Goal: Task Accomplishment & Management: Complete application form

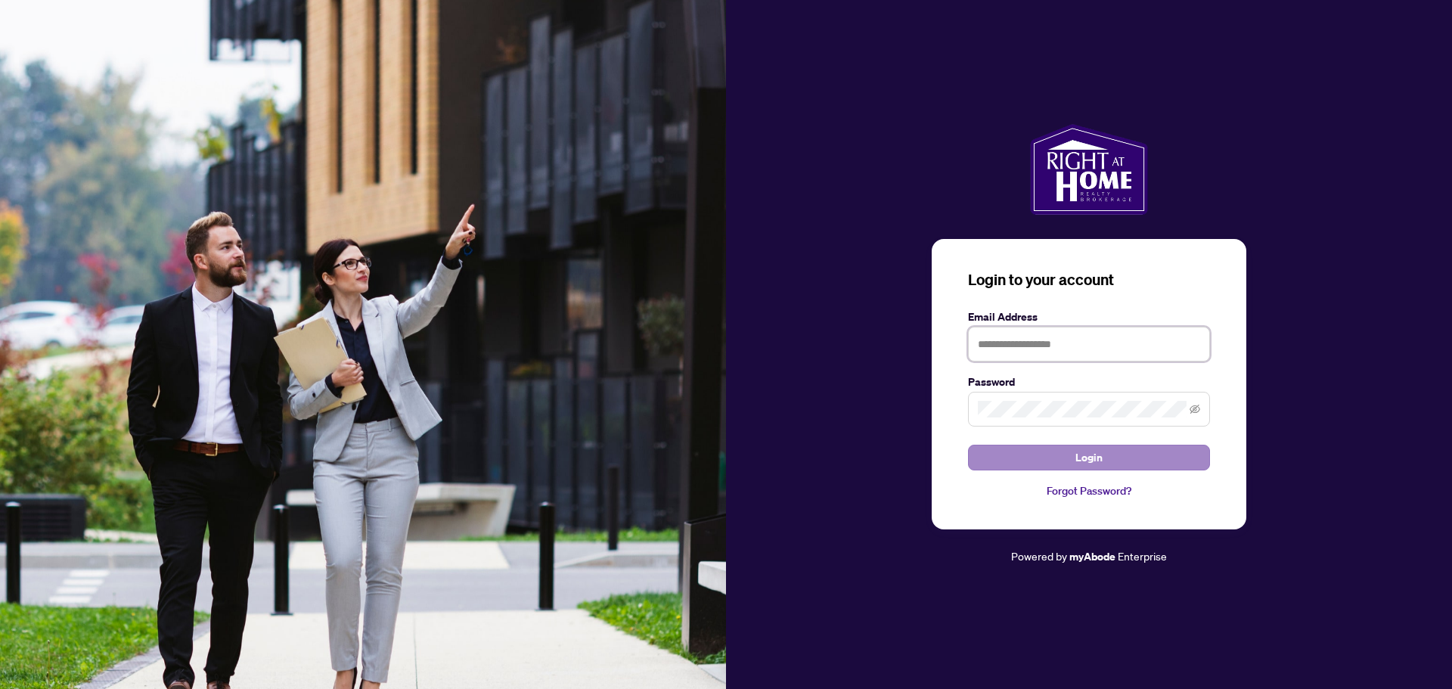
type input "**********"
click at [1063, 461] on button "Login" at bounding box center [1089, 458] width 242 height 26
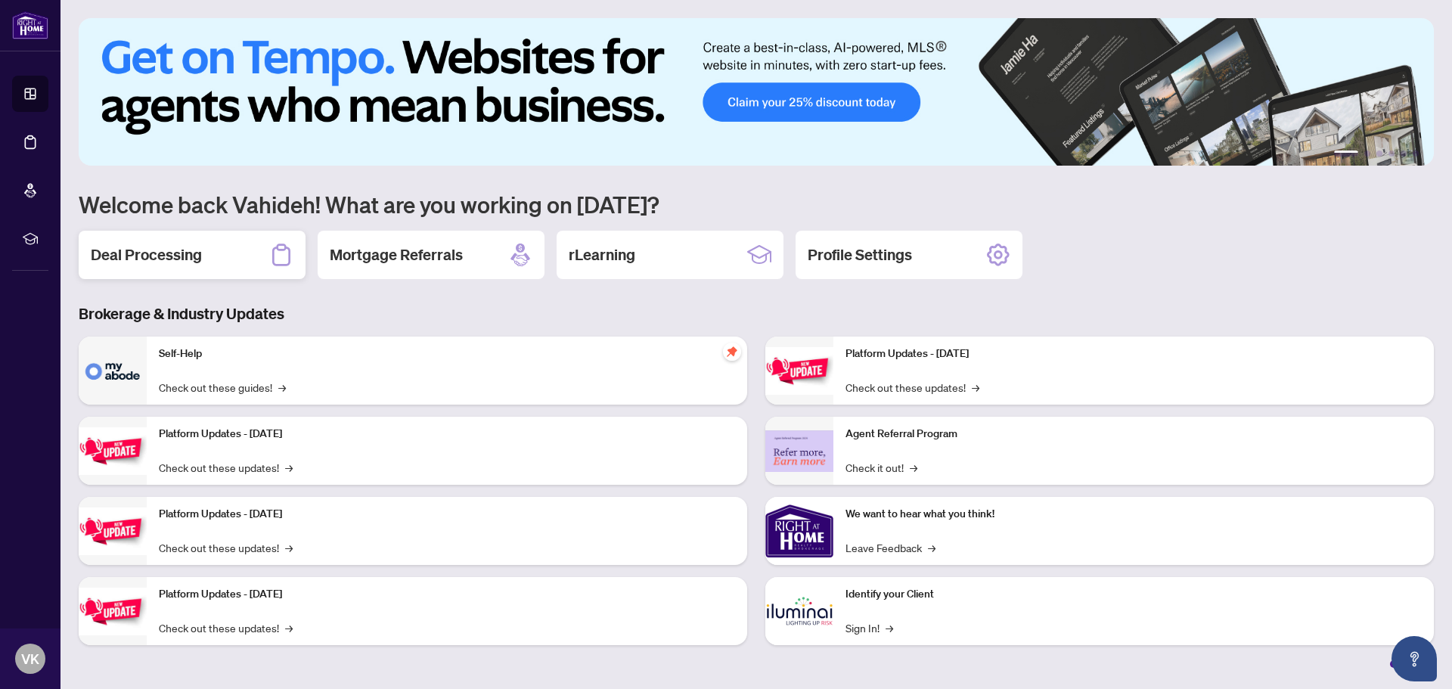
click at [123, 253] on h2 "Deal Processing" at bounding box center [146, 254] width 111 height 21
click at [123, 253] on main "1 2 3 4 5 6 Welcome back Vahideh! What are you working on [DATE]? Deal Processi…" at bounding box center [757, 344] width 1392 height 689
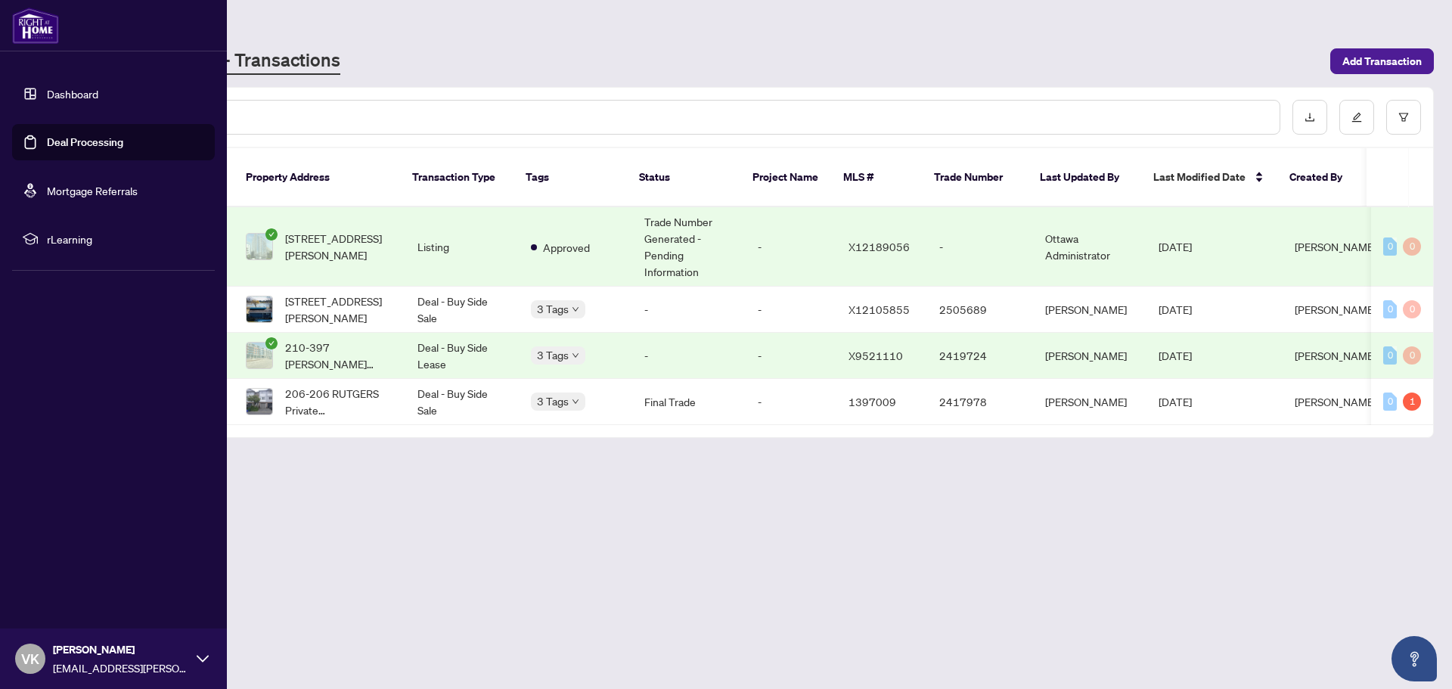
click at [76, 141] on link "Deal Processing" at bounding box center [85, 142] width 76 height 14
click at [84, 88] on link "Dashboard" at bounding box center [72, 94] width 51 height 14
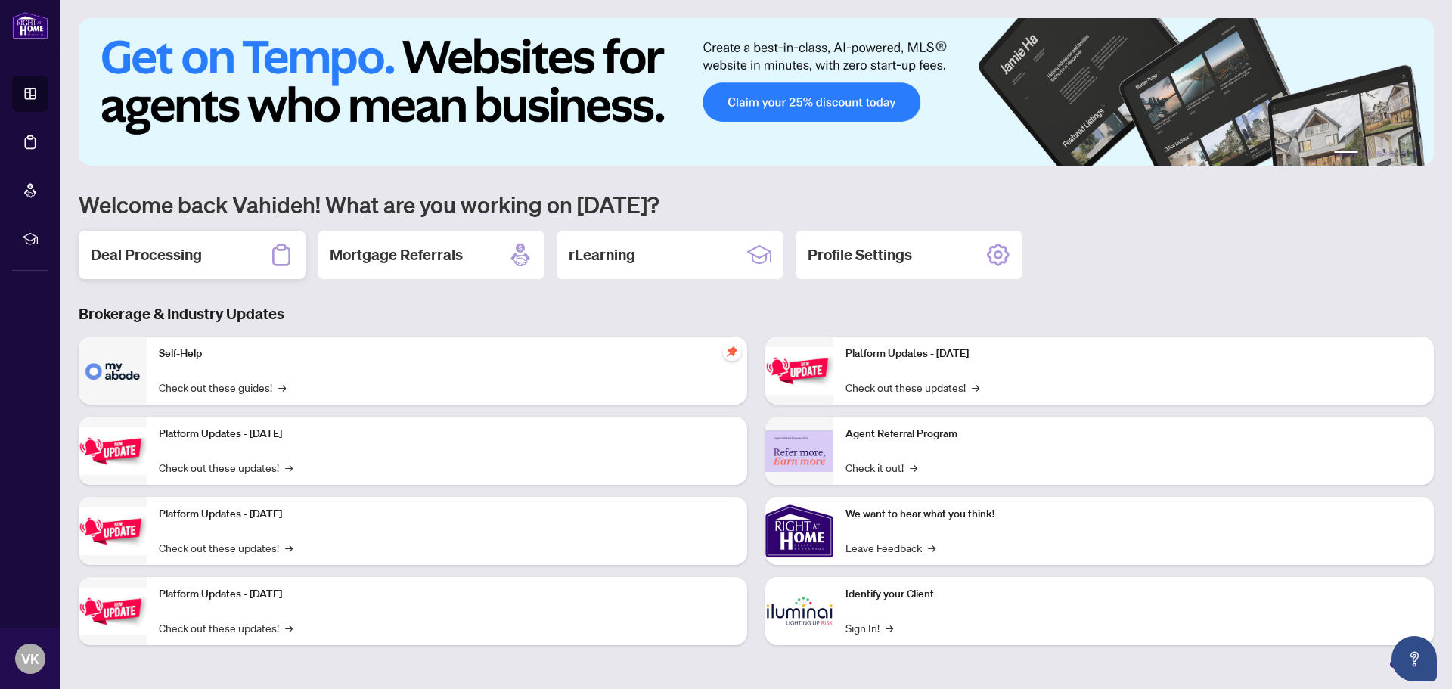
click at [150, 252] on h2 "Deal Processing" at bounding box center [146, 254] width 111 height 21
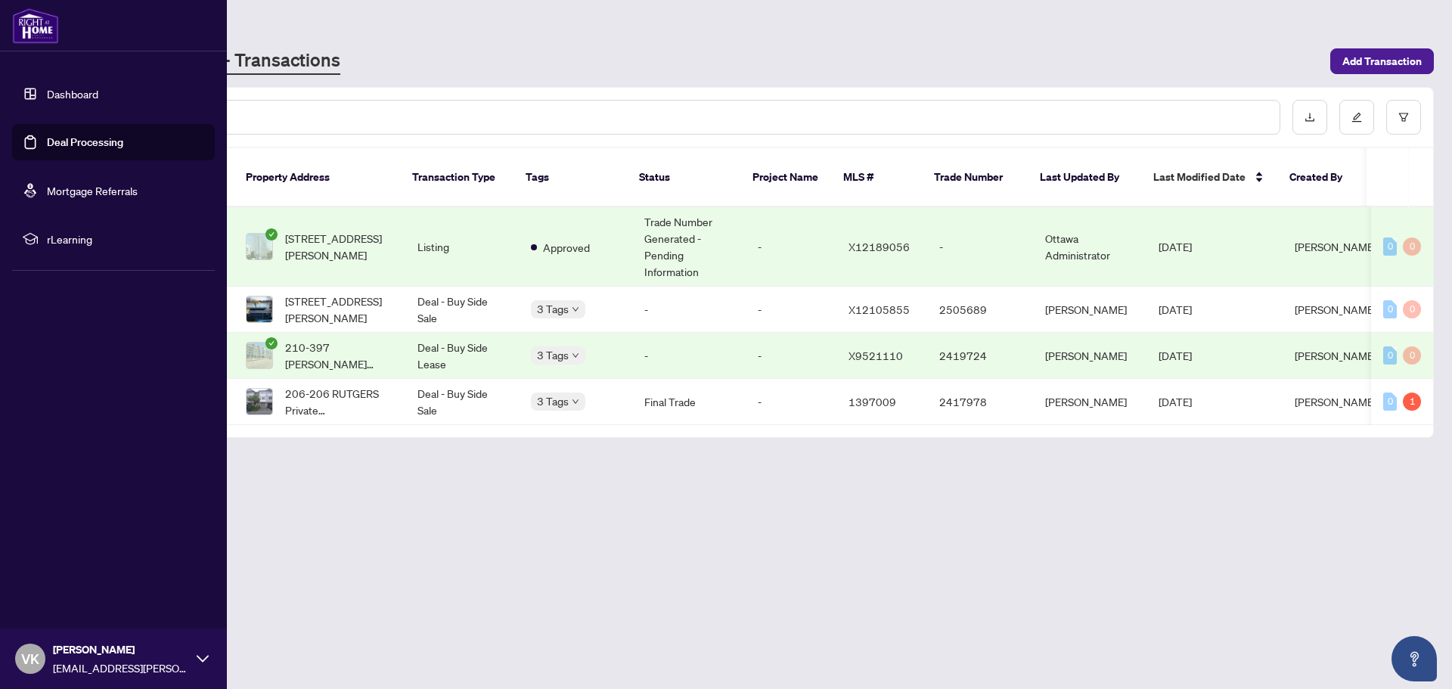
click at [79, 142] on link "Deal Processing" at bounding box center [85, 142] width 76 height 14
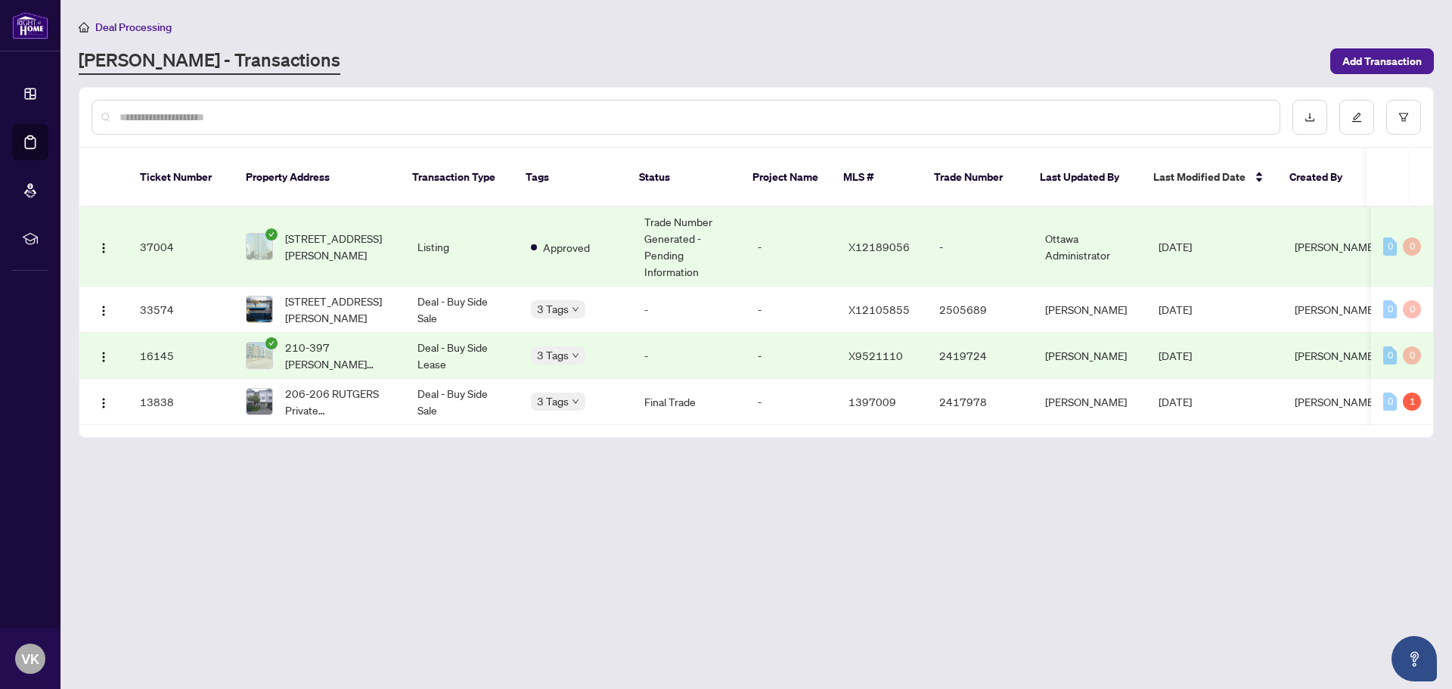
click at [153, 116] on input "text" at bounding box center [693, 117] width 1148 height 17
click at [132, 26] on span "Deal Processing" at bounding box center [133, 27] width 76 height 14
click at [1366, 58] on span "Add Transaction" at bounding box center [1381, 61] width 79 height 24
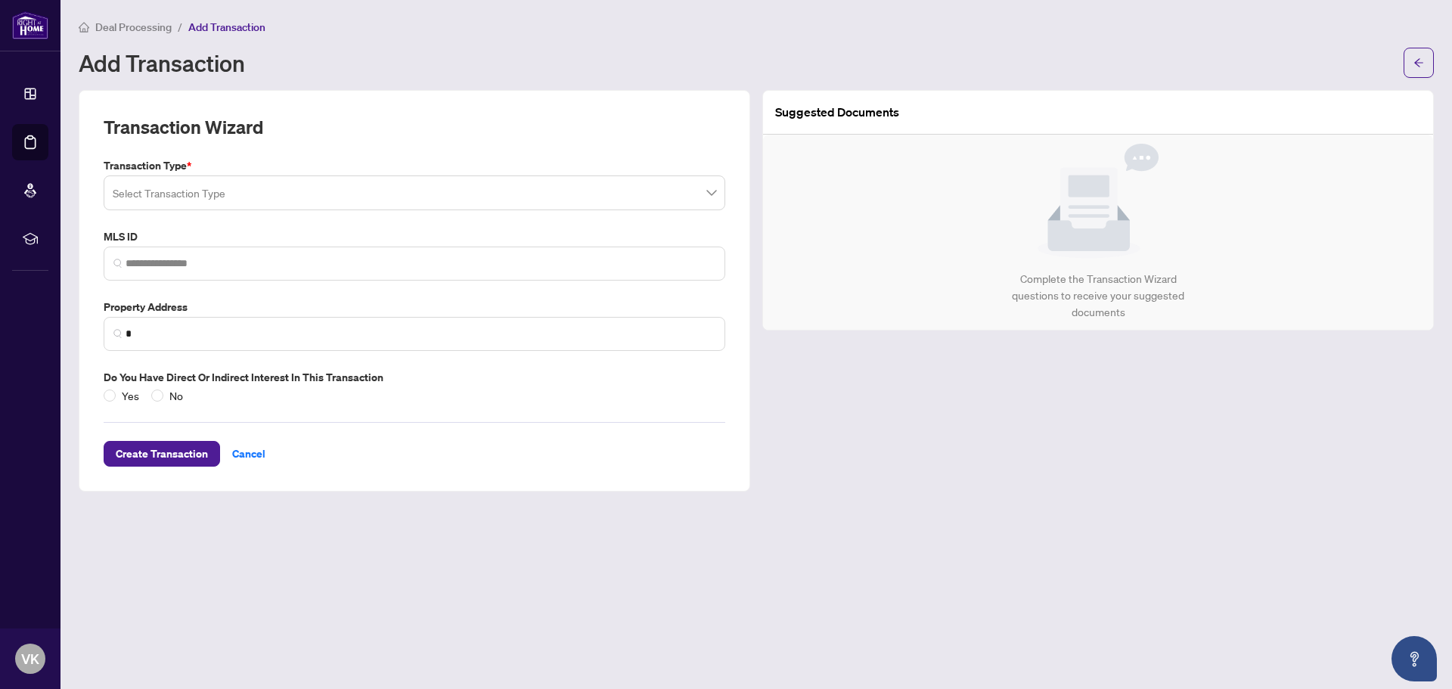
click at [163, 196] on input "search" at bounding box center [408, 194] width 590 height 33
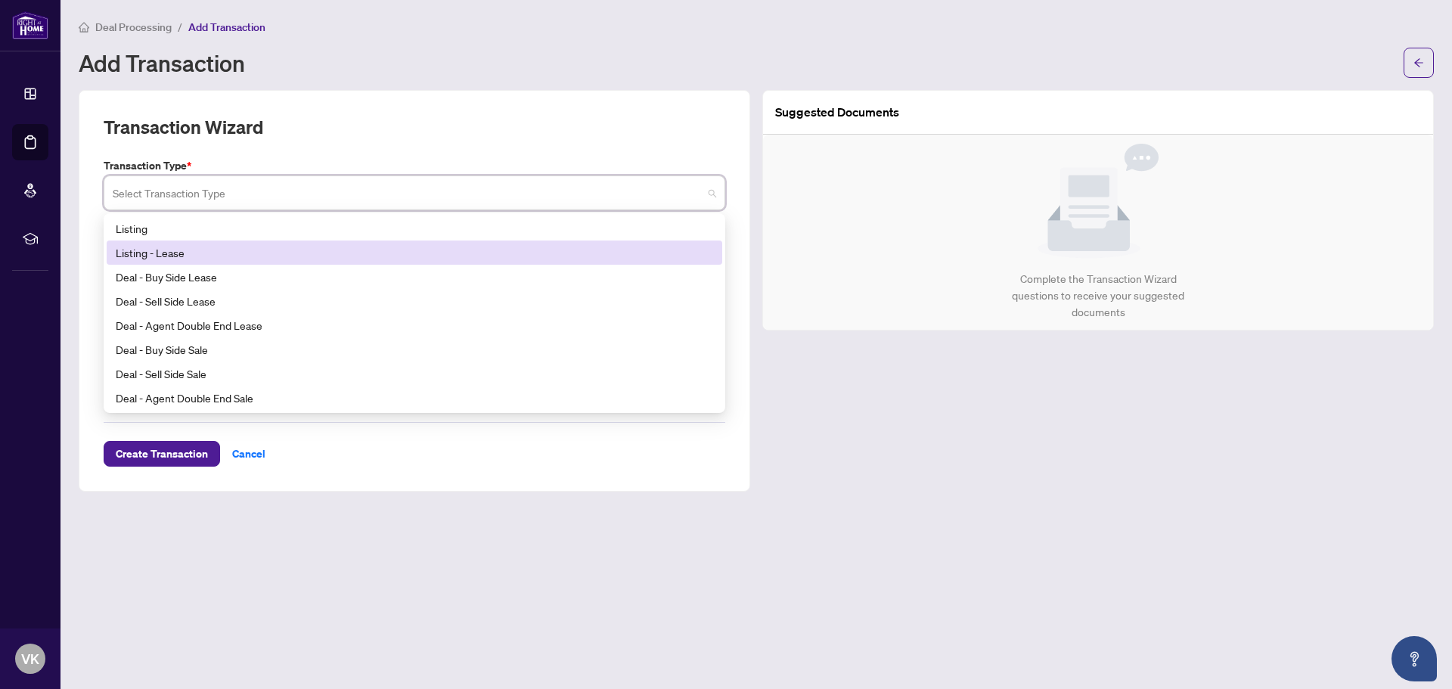
click at [157, 253] on div "Listing - Lease" at bounding box center [414, 252] width 597 height 17
click at [709, 193] on span at bounding box center [415, 192] width 604 height 29
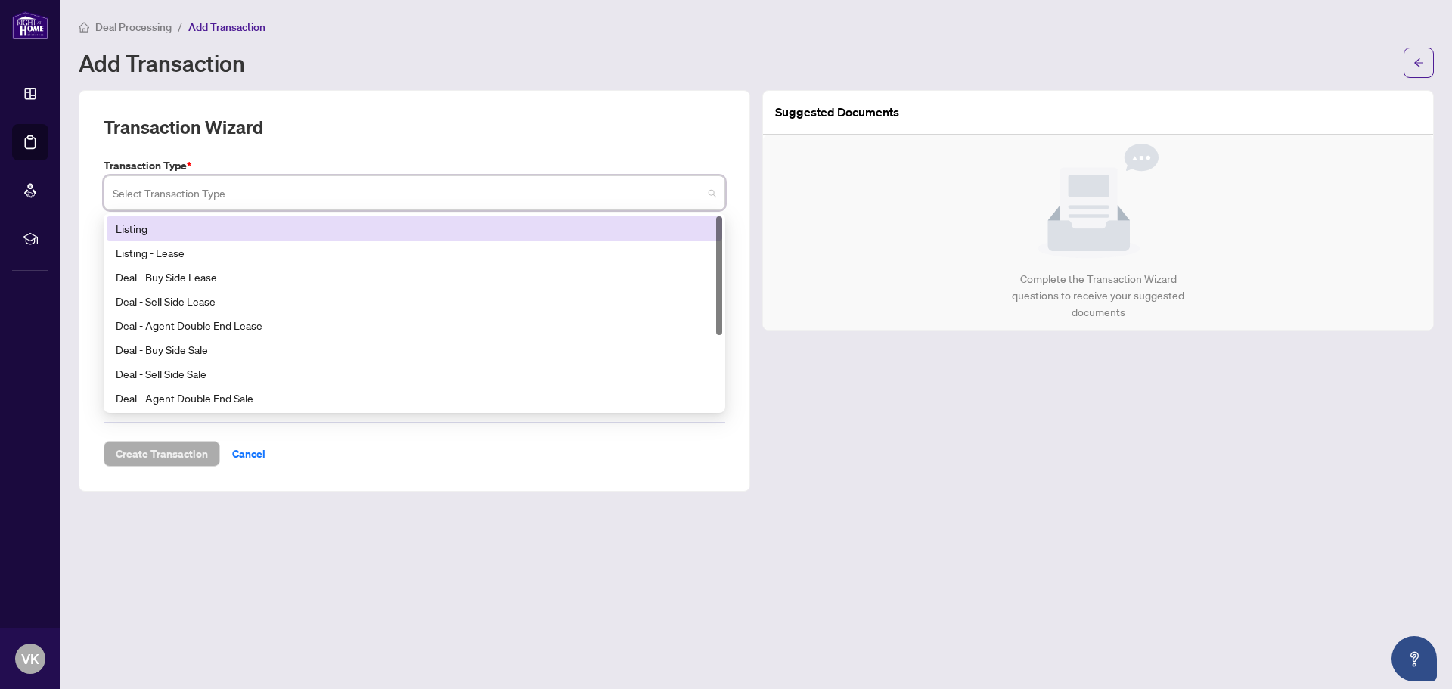
click at [137, 223] on div "Listing" at bounding box center [414, 228] width 597 height 17
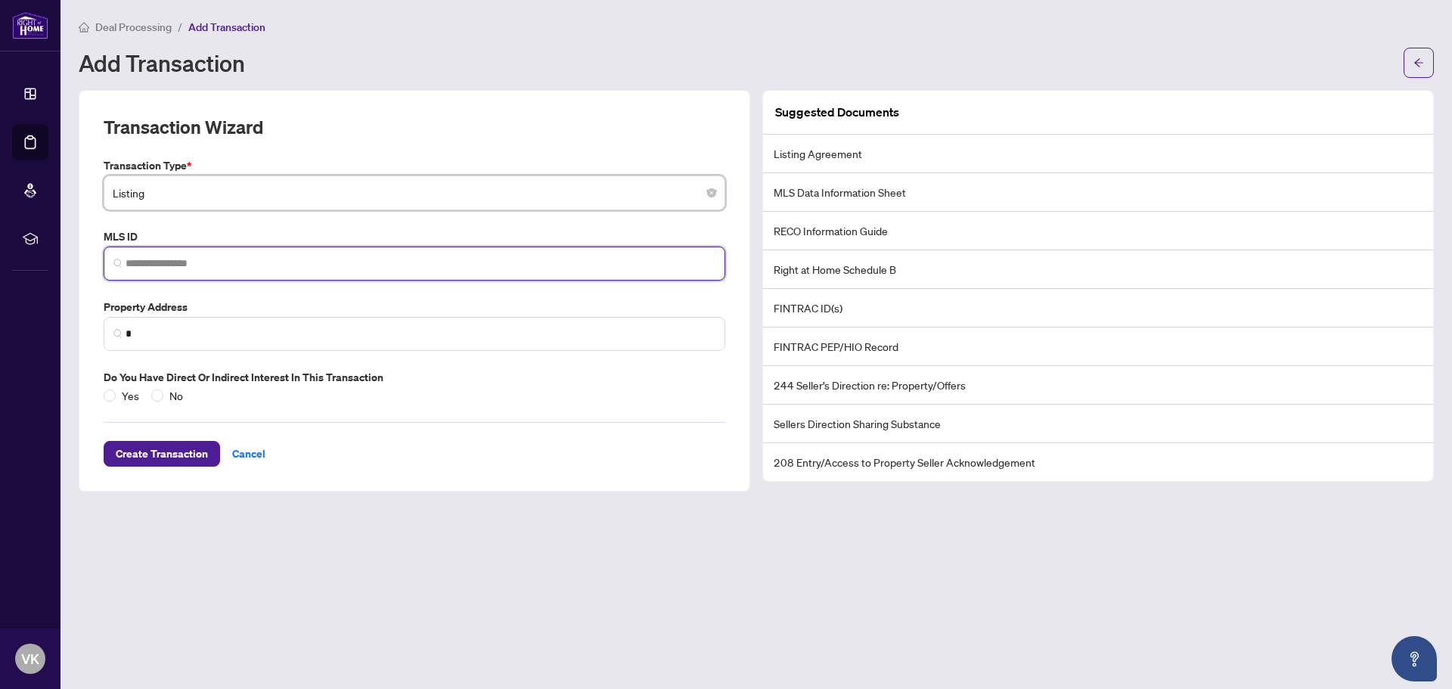
click at [130, 259] on input "search" at bounding box center [421, 264] width 590 height 16
click at [132, 256] on input "search" at bounding box center [421, 264] width 590 height 16
paste input "**********"
type input "**********"
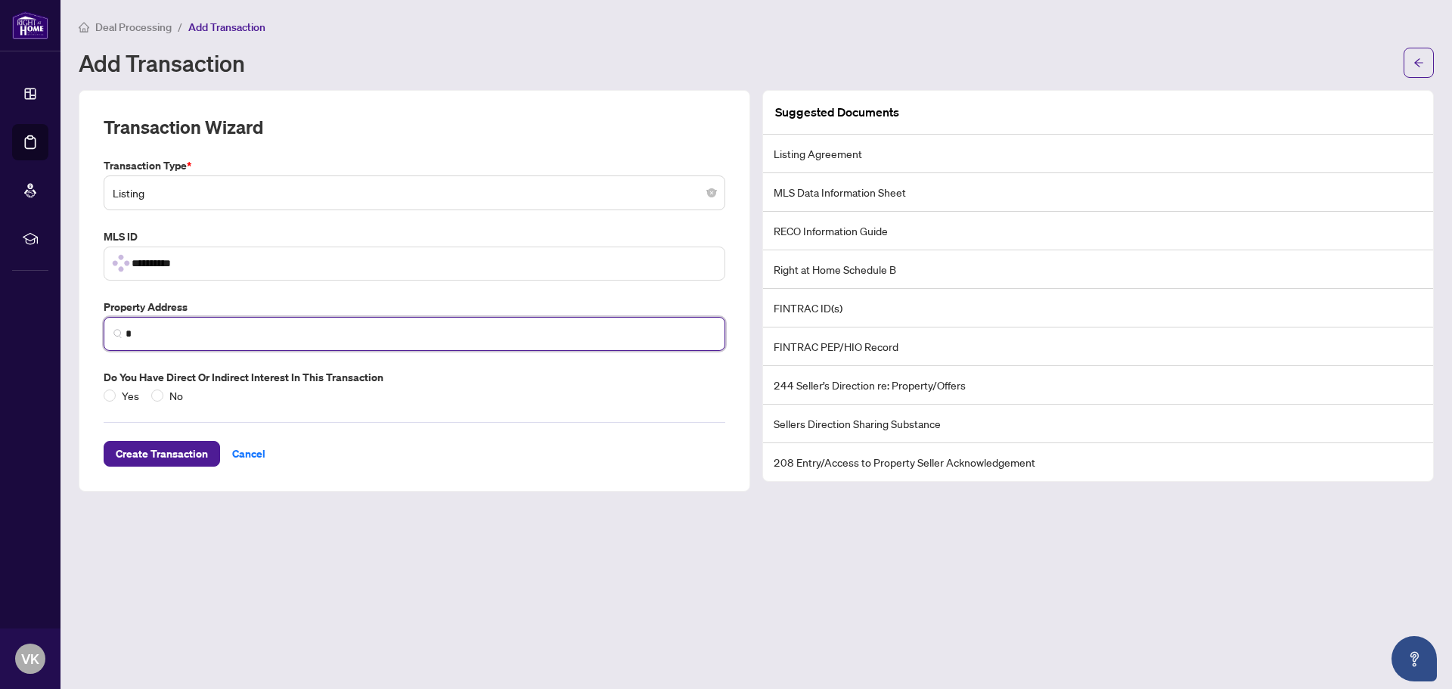
click at [150, 337] on input "*" at bounding box center [421, 334] width 590 height 16
click at [129, 326] on input "*" at bounding box center [421, 334] width 590 height 16
paste input "**********"
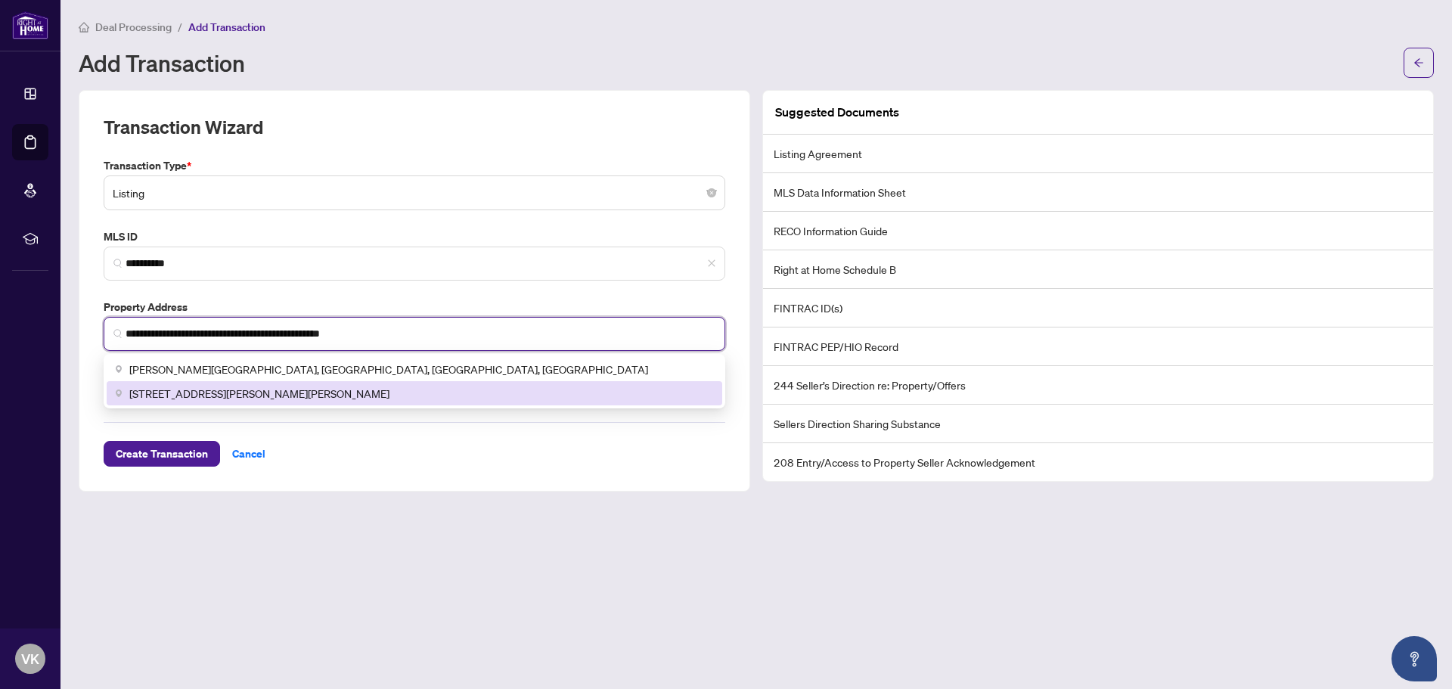
click at [343, 402] on div "[STREET_ADDRESS][PERSON_NAME][PERSON_NAME]" at bounding box center [415, 393] width 616 height 24
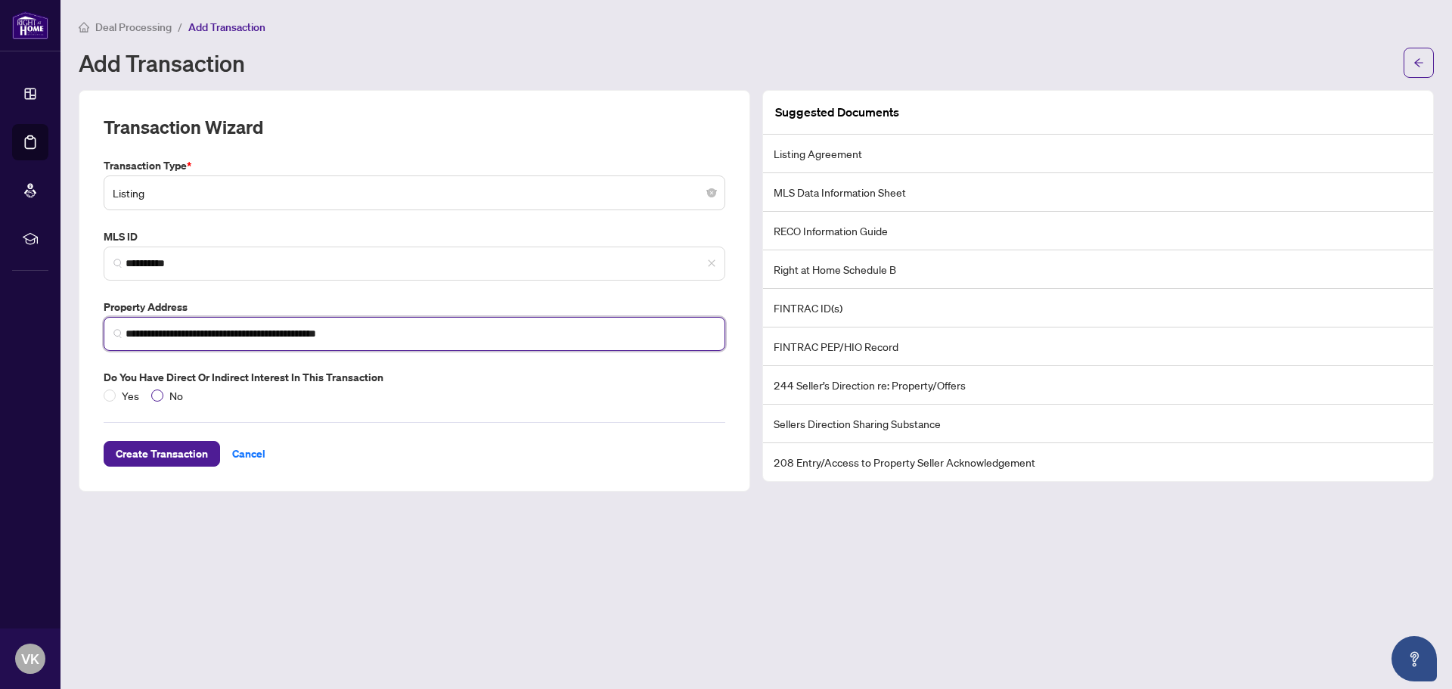
type input "**********"
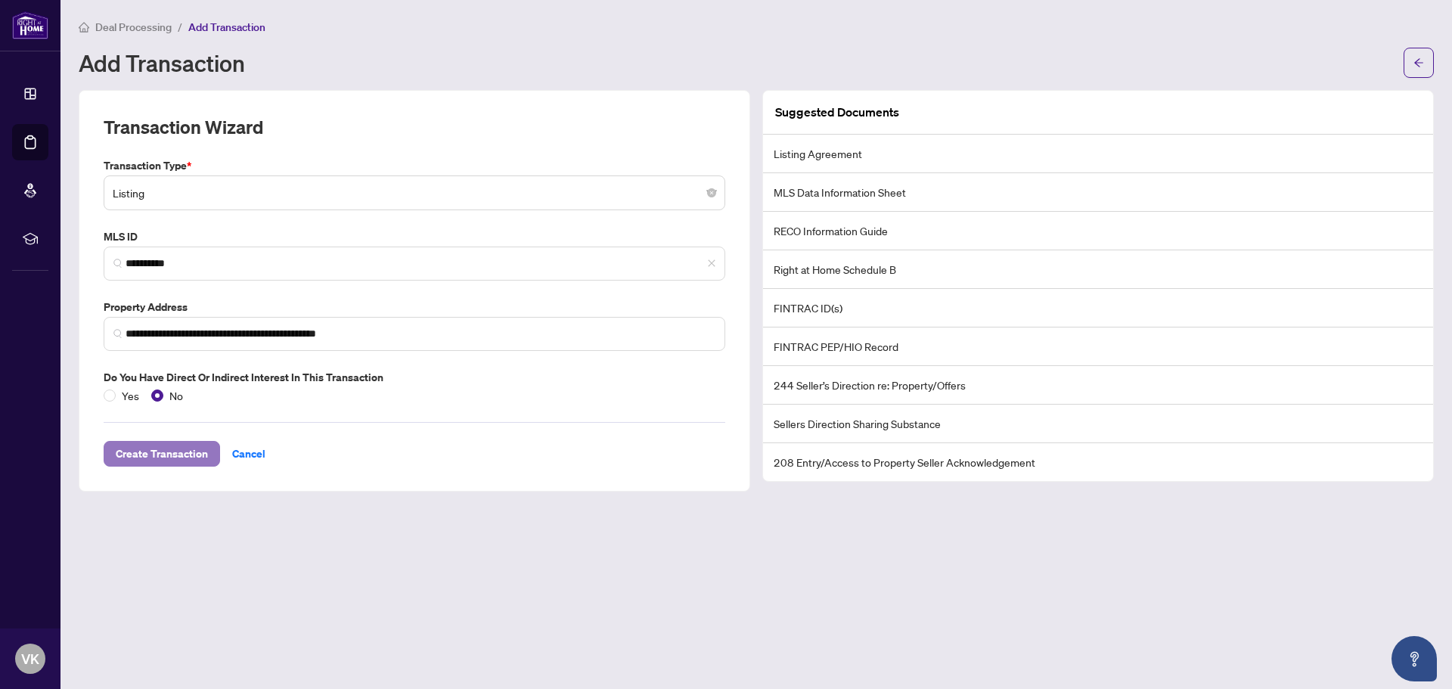
click at [163, 455] on span "Create Transaction" at bounding box center [162, 454] width 92 height 24
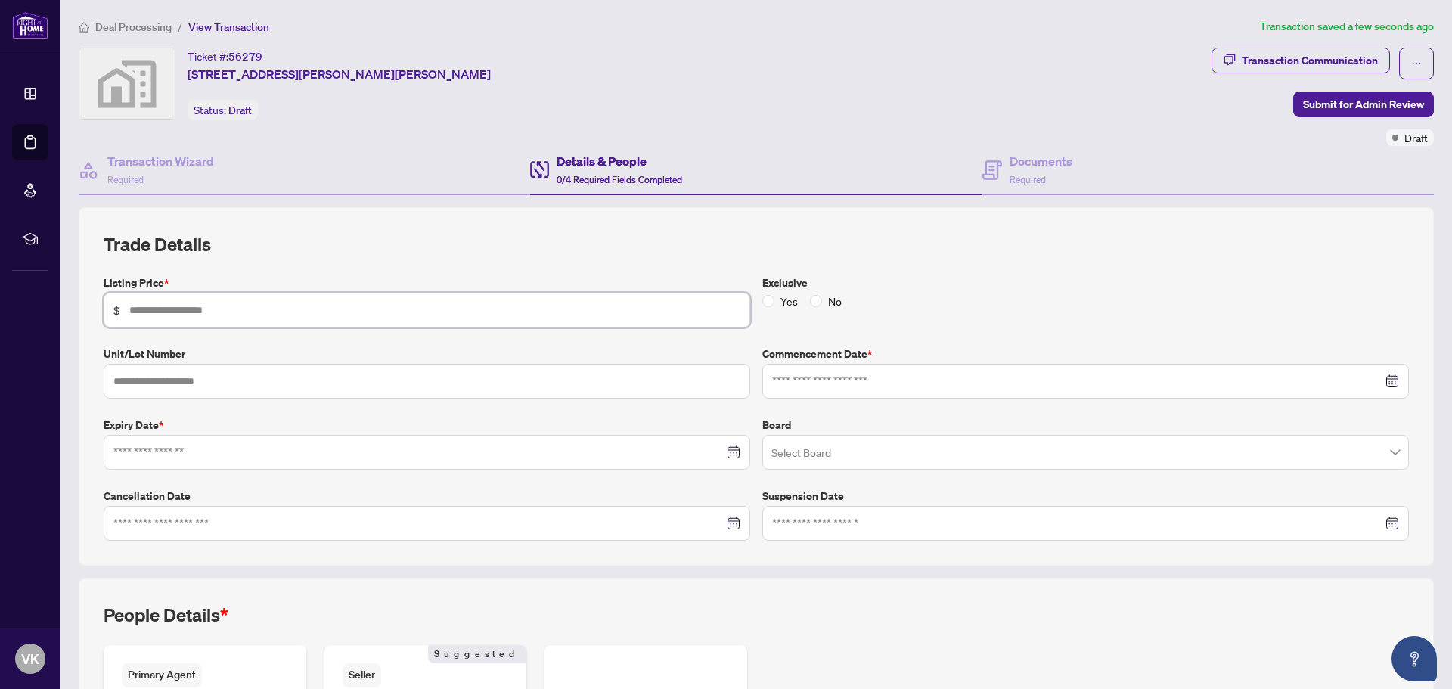
click at [147, 306] on input "text" at bounding box center [434, 310] width 611 height 17
click at [196, 309] on input "text" at bounding box center [434, 310] width 611 height 17
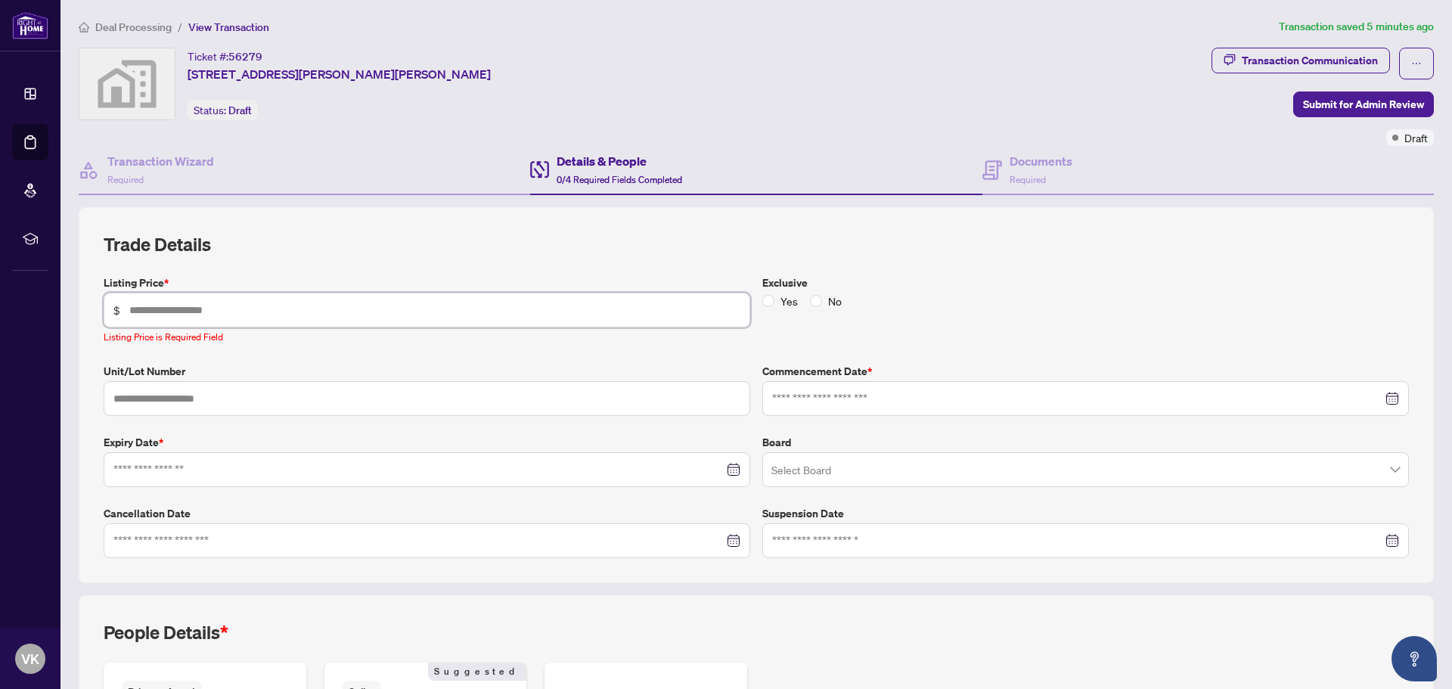
click at [155, 303] on input "text" at bounding box center [434, 310] width 611 height 17
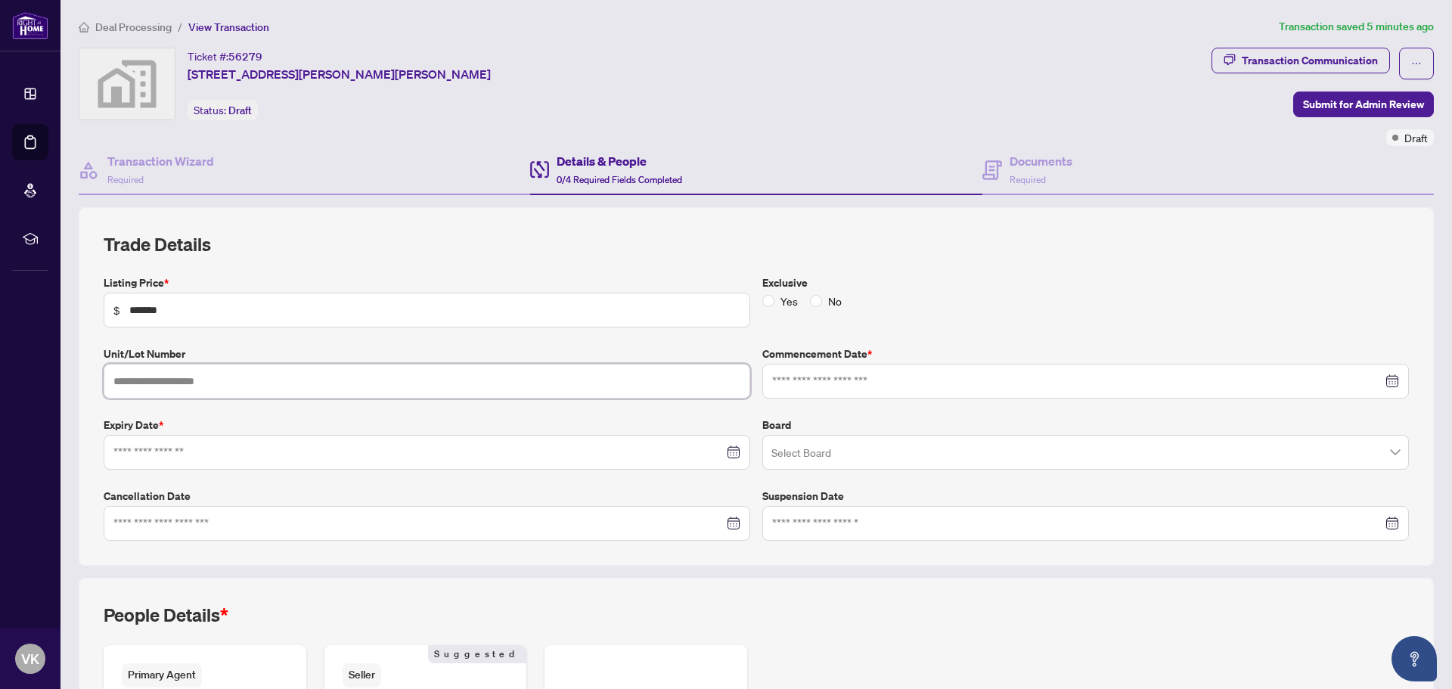
click at [142, 374] on input "text" at bounding box center [427, 381] width 647 height 35
click at [134, 376] on input "text" at bounding box center [427, 381] width 647 height 35
click at [182, 305] on input "*******" at bounding box center [434, 310] width 611 height 17
type input "**********"
click at [144, 375] on input "text" at bounding box center [427, 381] width 647 height 35
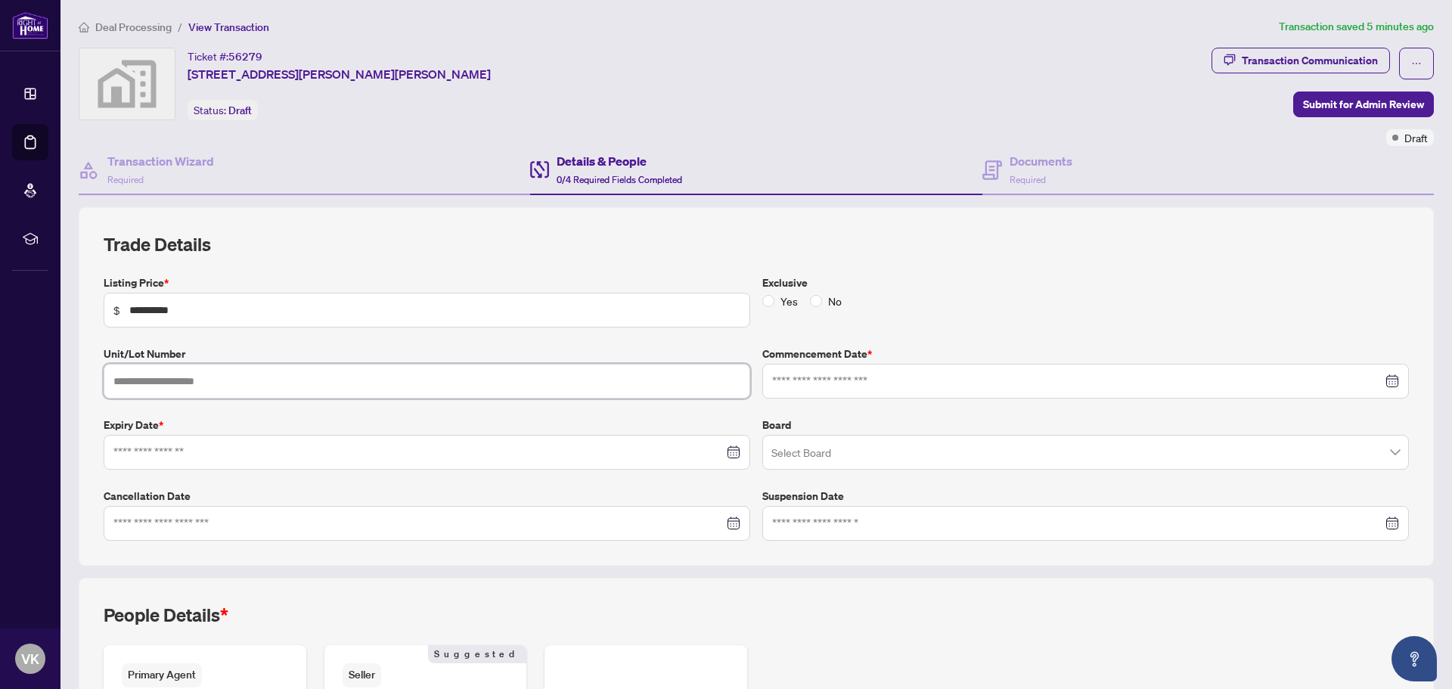
click at [246, 391] on input "text" at bounding box center [427, 381] width 647 height 35
paste input "**********"
type input "**********"
click at [119, 455] on input at bounding box center [418, 452] width 610 height 17
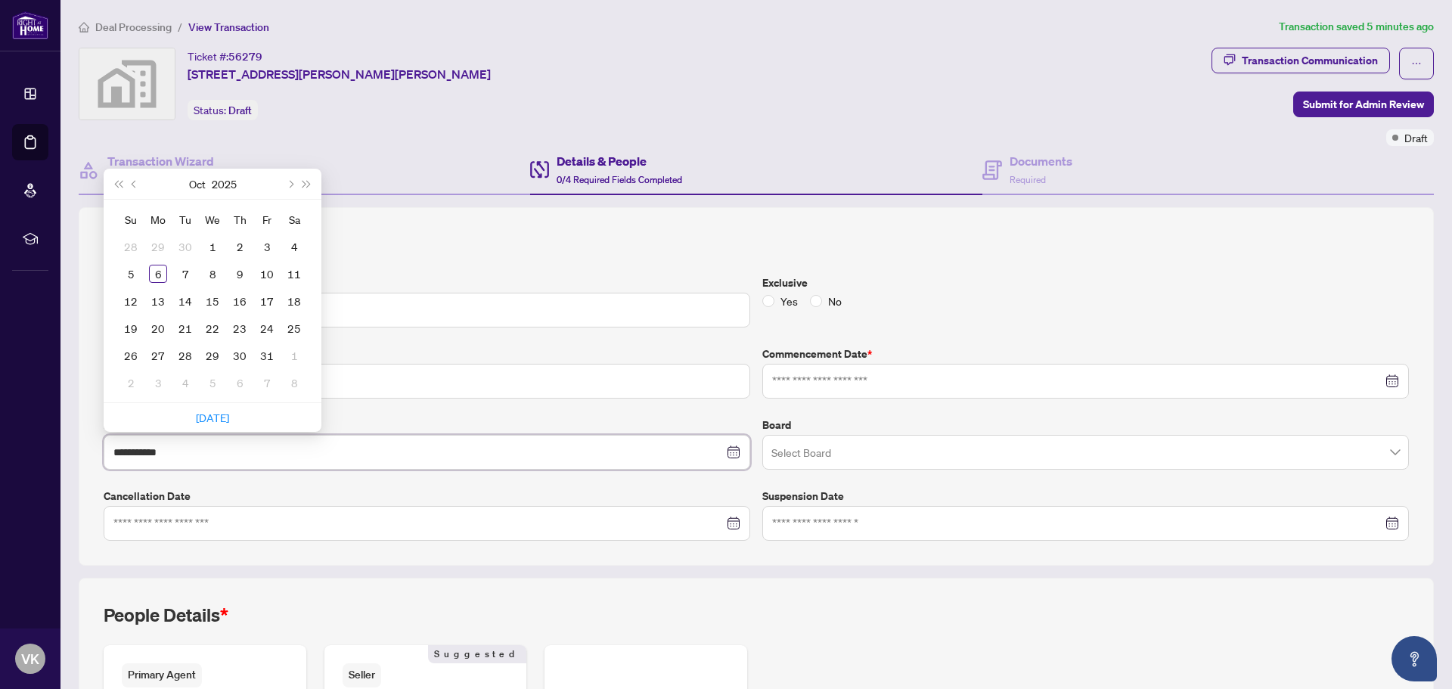
type input "**********"
click at [304, 184] on span "Next year (Control + right)" at bounding box center [307, 184] width 8 height 8
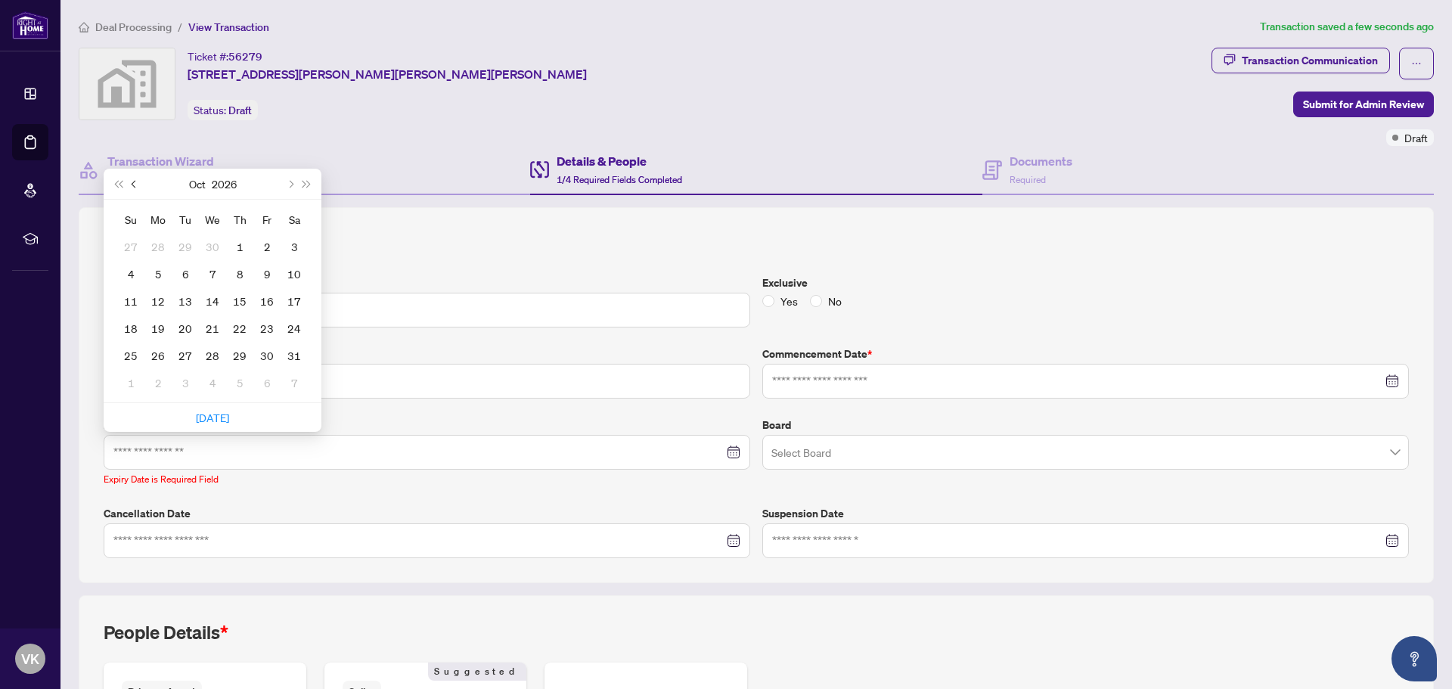
click at [131, 184] on button "Previous month (PageUp)" at bounding box center [134, 184] width 17 height 30
click at [137, 182] on span "Previous month (PageUp)" at bounding box center [136, 184] width 8 height 8
click at [130, 181] on button "Previous month (PageUp)" at bounding box center [134, 184] width 17 height 30
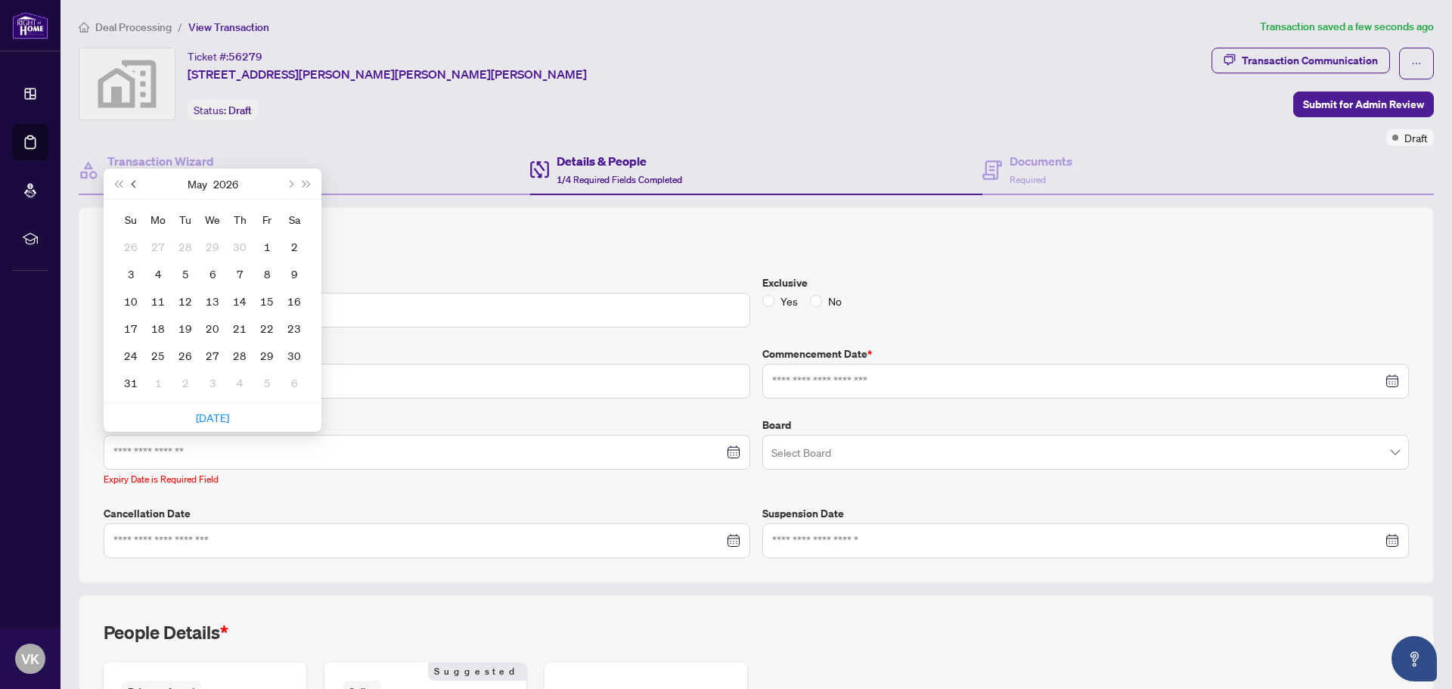
click at [130, 181] on button "Previous month (PageUp)" at bounding box center [134, 184] width 17 height 30
type input "**********"
click at [187, 355] on div "31" at bounding box center [185, 355] width 18 height 18
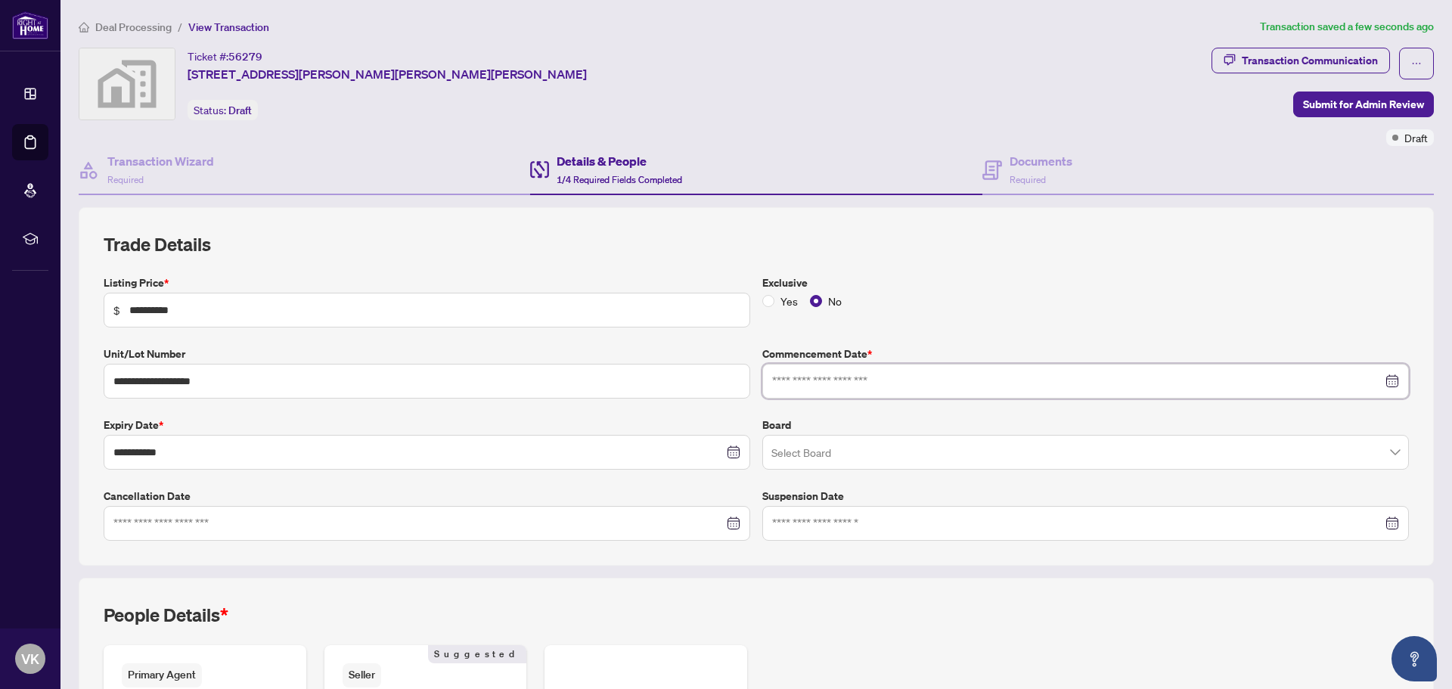
click at [819, 382] on input at bounding box center [1077, 381] width 610 height 17
type input "**********"
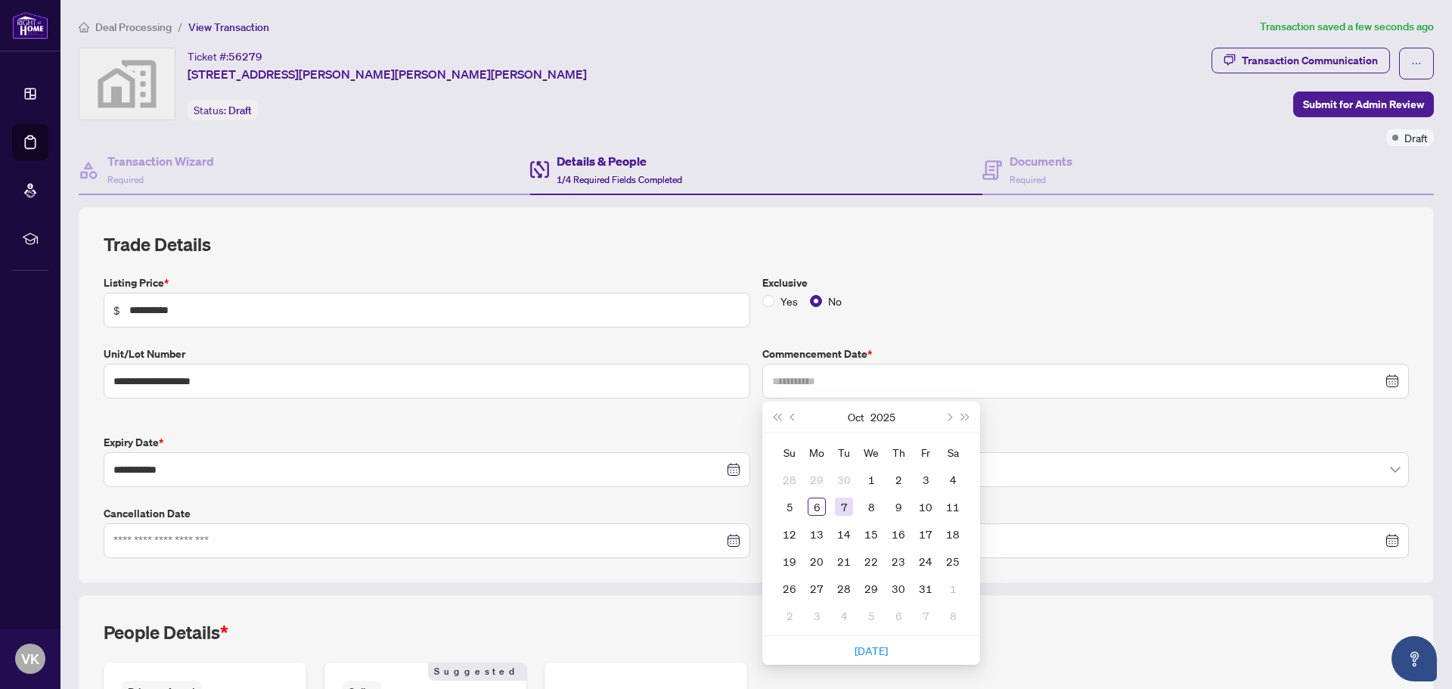
click at [838, 506] on div "7" at bounding box center [844, 507] width 18 height 18
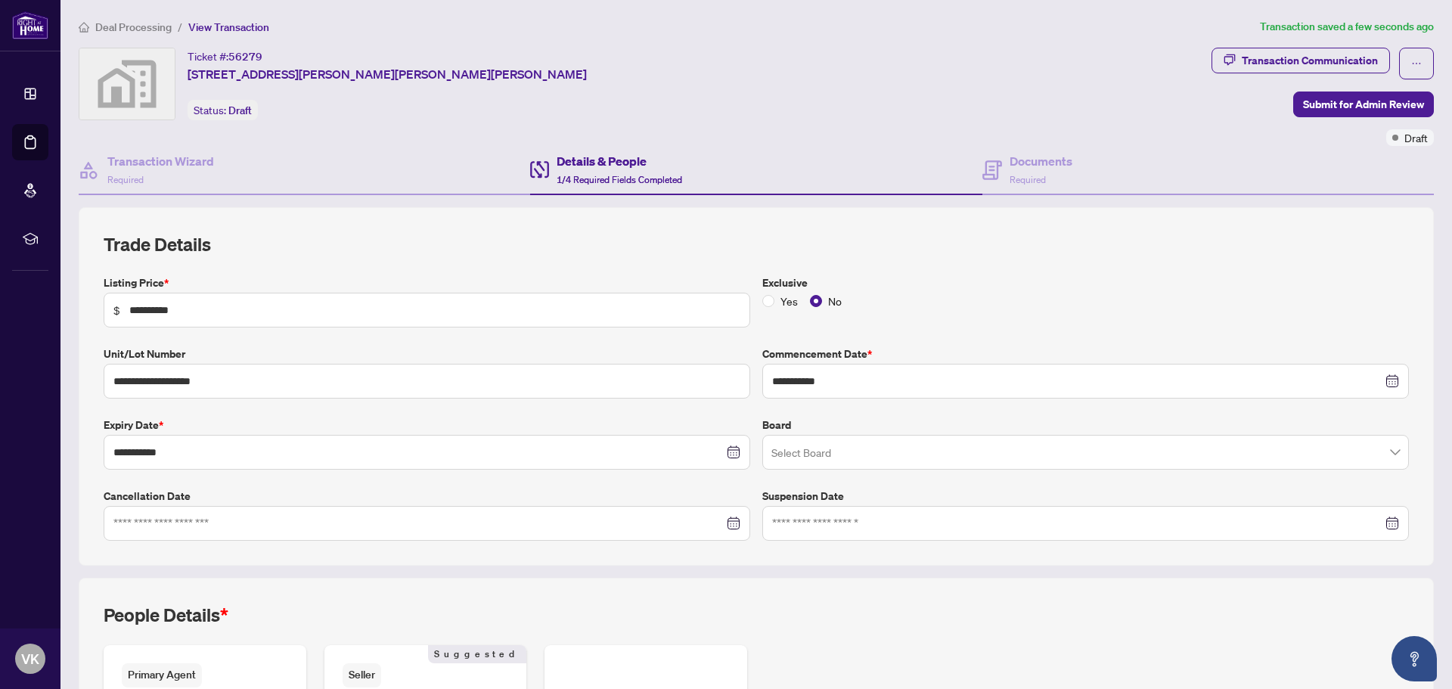
click at [789, 454] on input "search" at bounding box center [1078, 454] width 615 height 33
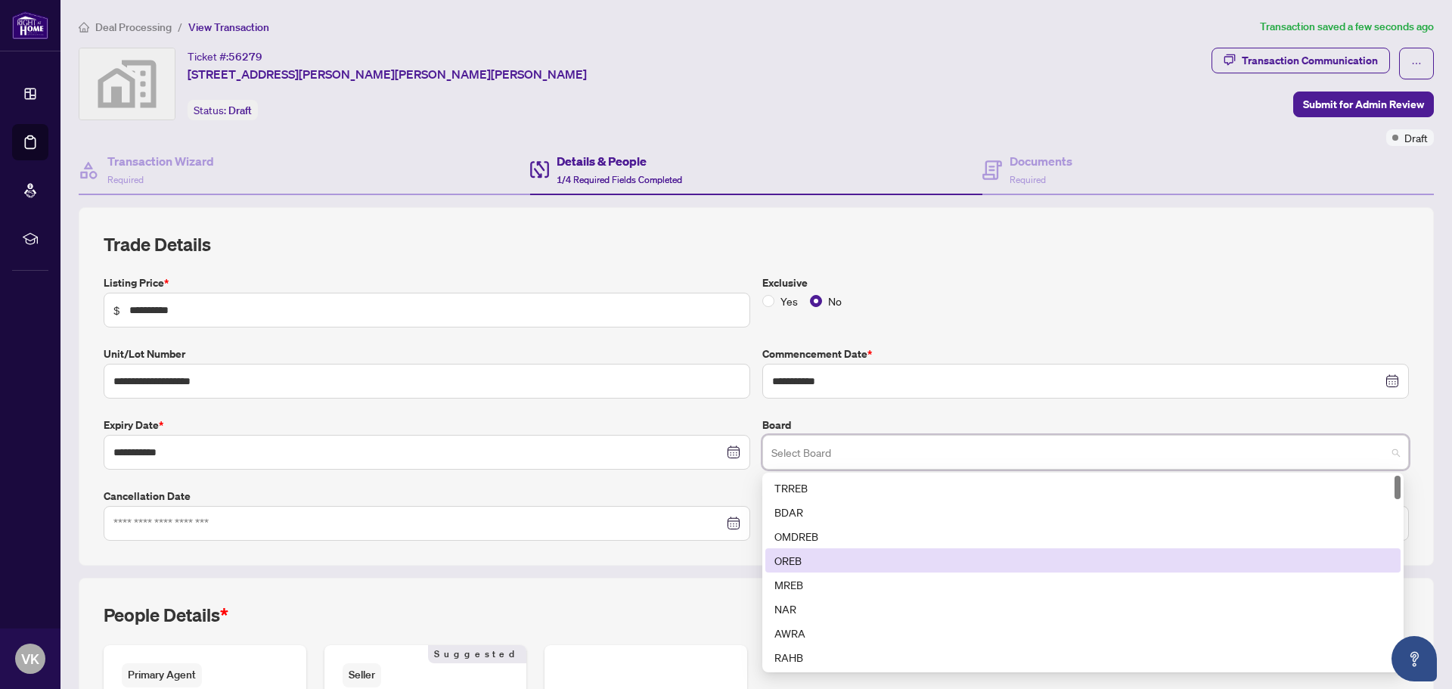
click at [785, 562] on div "OREB" at bounding box center [1082, 560] width 617 height 17
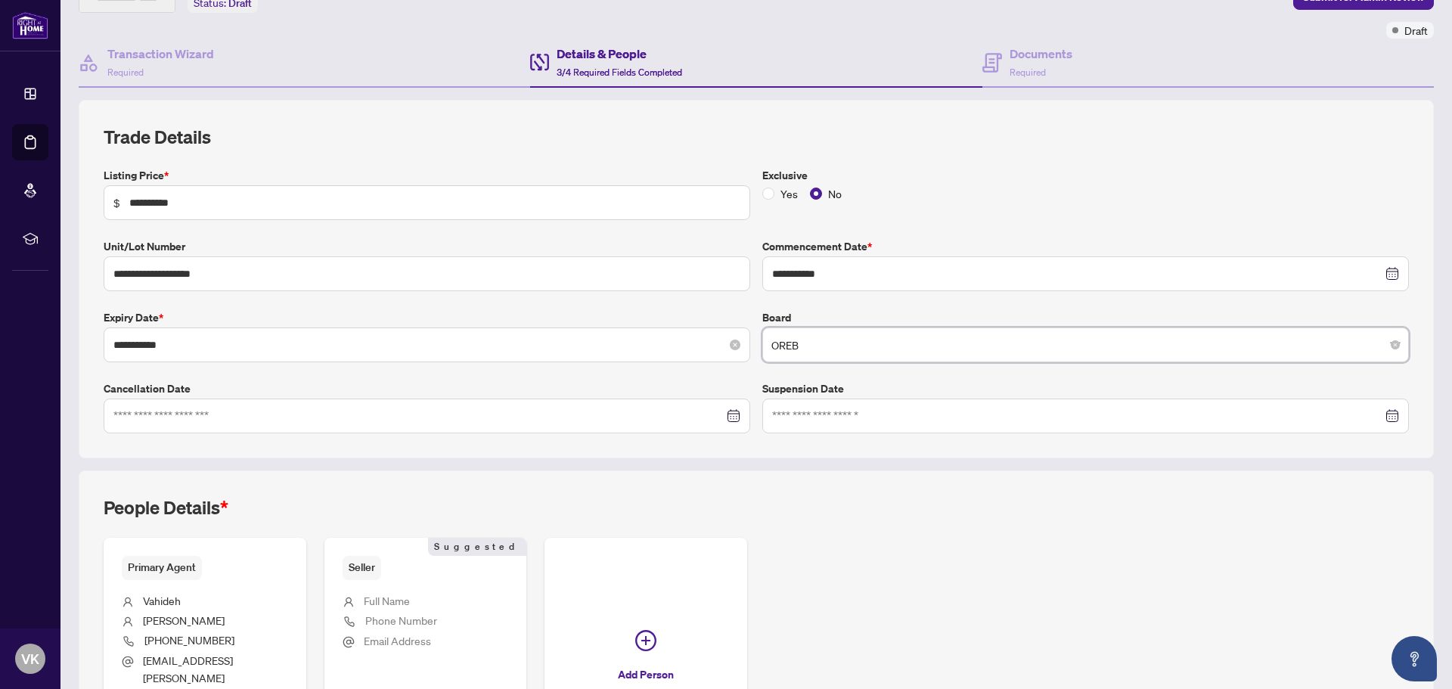
scroll to position [245, 0]
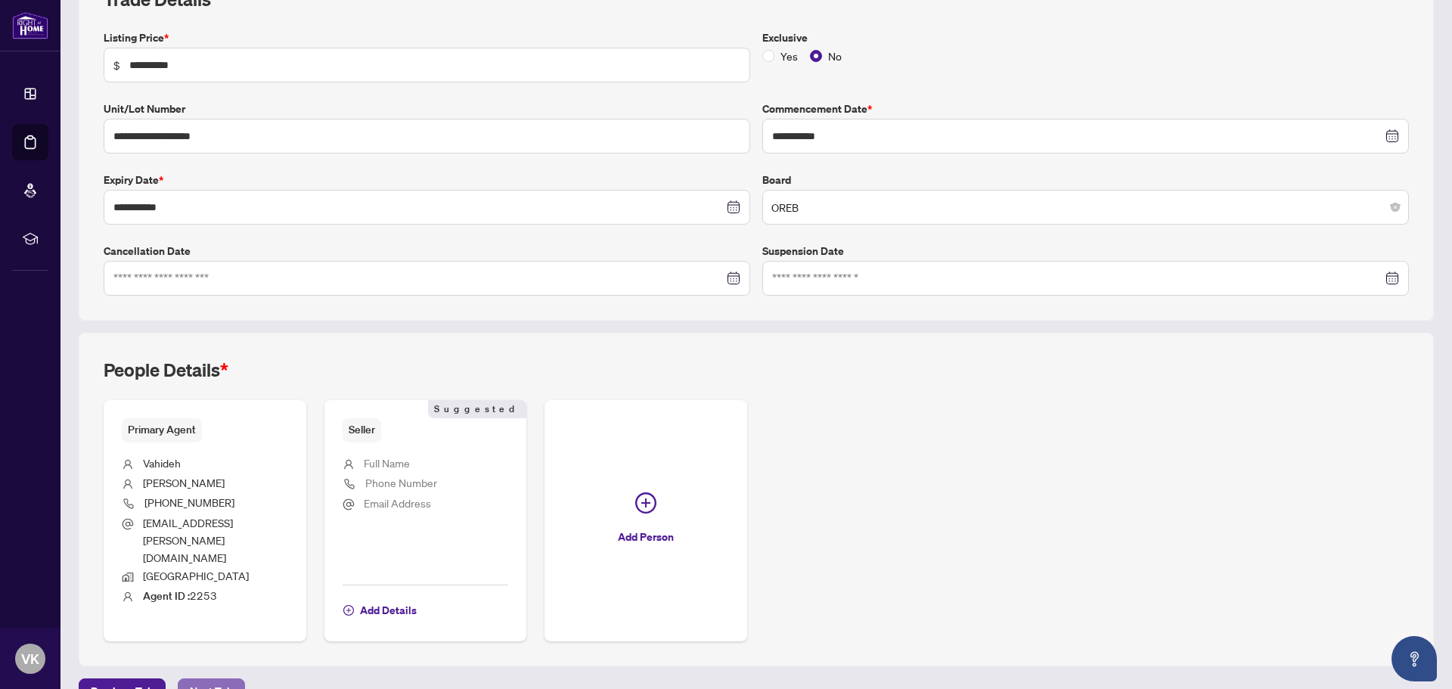
click at [220, 679] on span "Next Tab" at bounding box center [211, 691] width 43 height 24
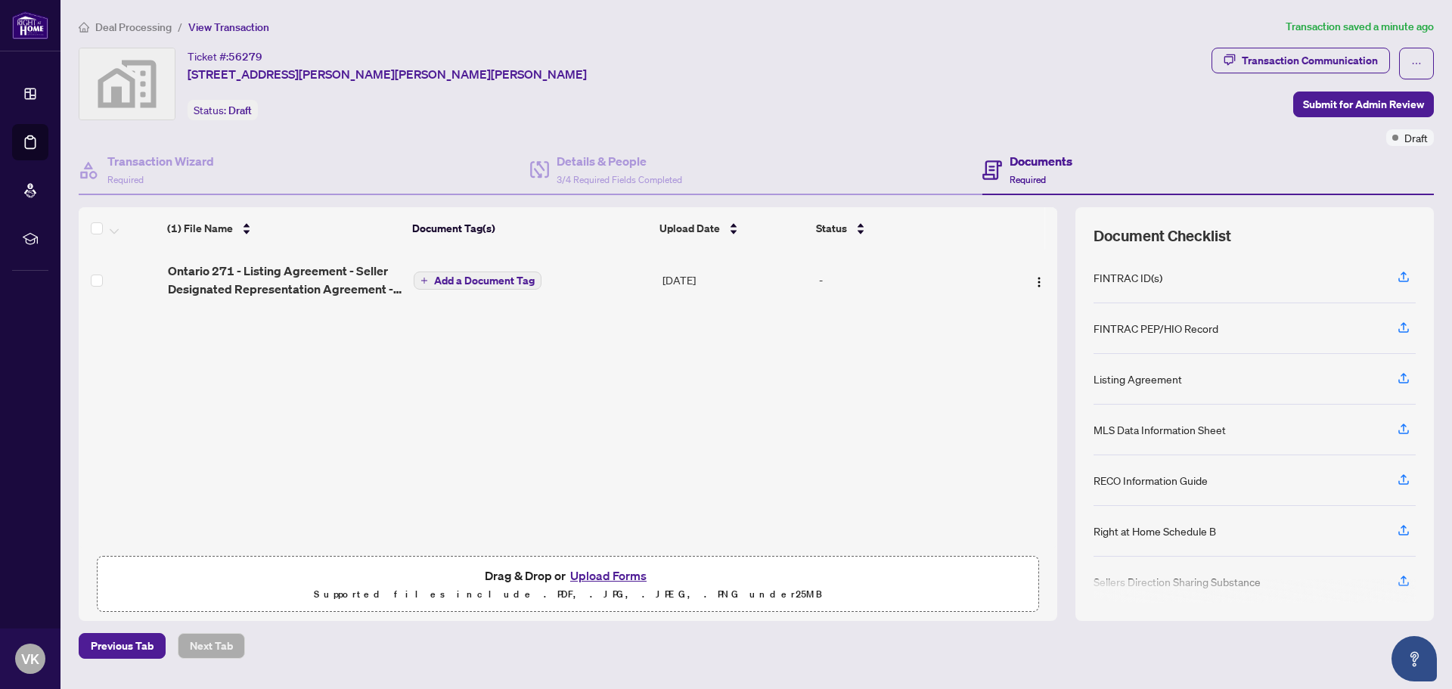
click at [1122, 380] on div "Listing Agreement" at bounding box center [1138, 379] width 88 height 17
click at [1408, 377] on icon "button" at bounding box center [1404, 378] width 14 height 14
click at [461, 281] on span "Add a Document Tag" at bounding box center [484, 280] width 101 height 11
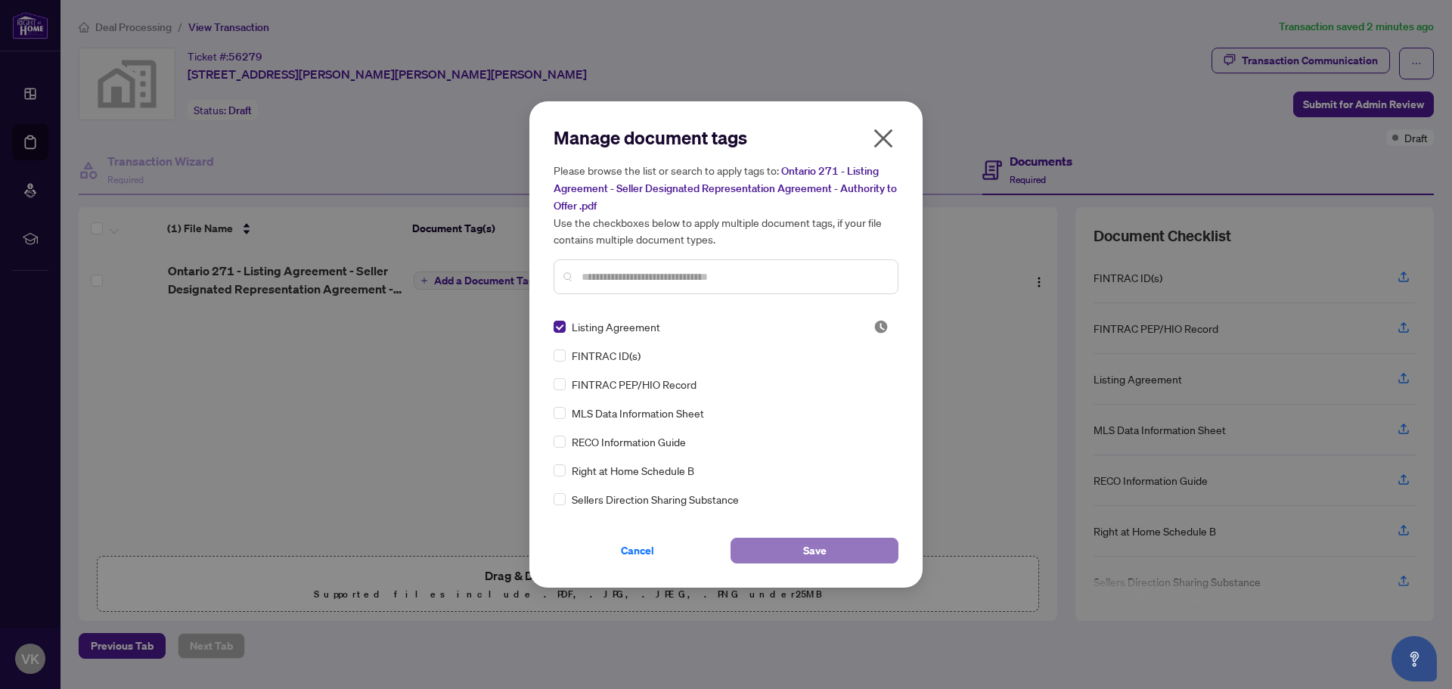
click at [789, 553] on button "Save" at bounding box center [815, 551] width 168 height 26
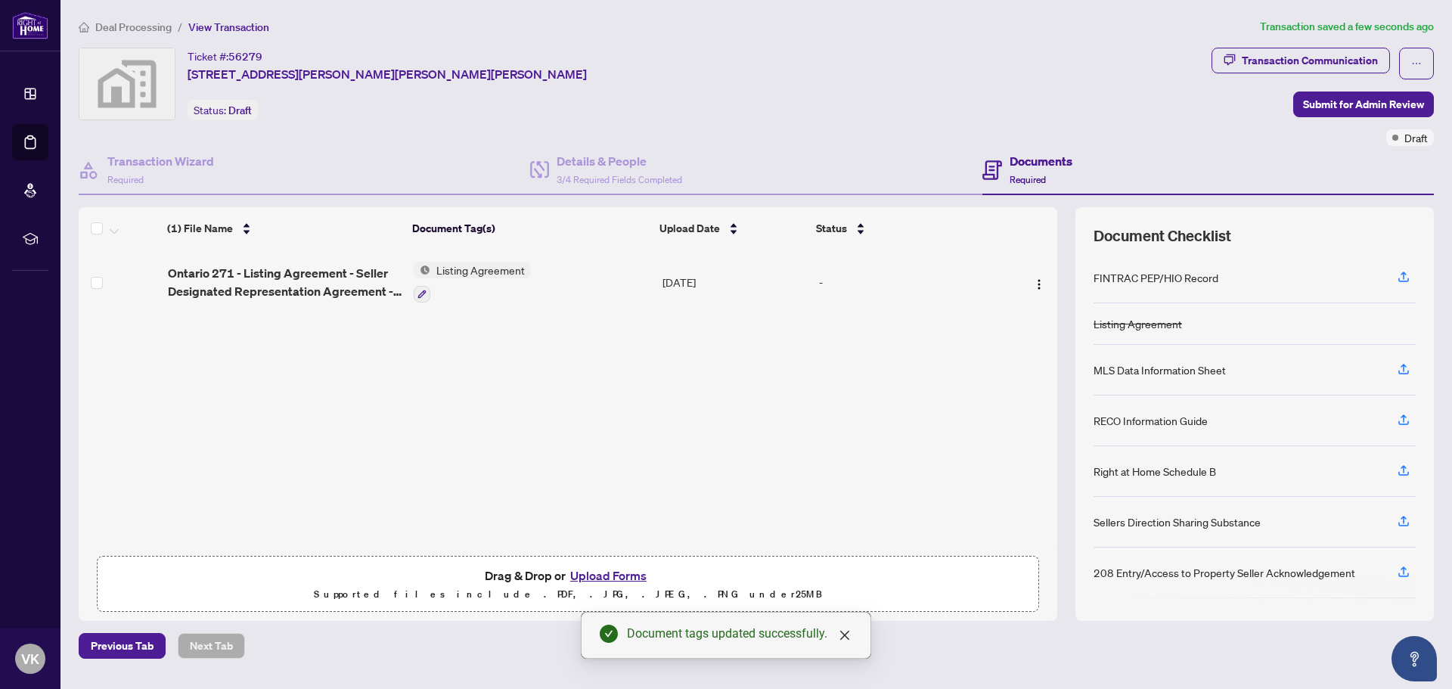
scroll to position [76, 0]
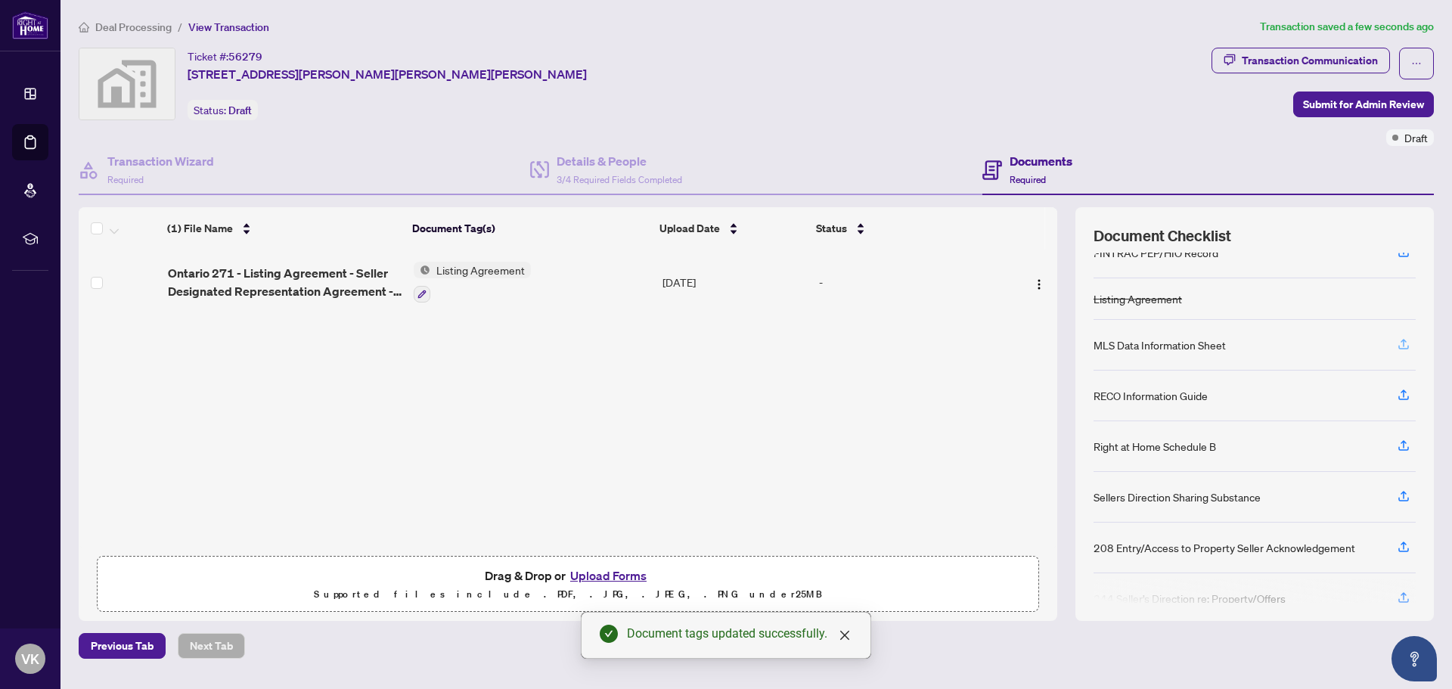
click at [1407, 340] on icon "button" at bounding box center [1404, 344] width 14 height 14
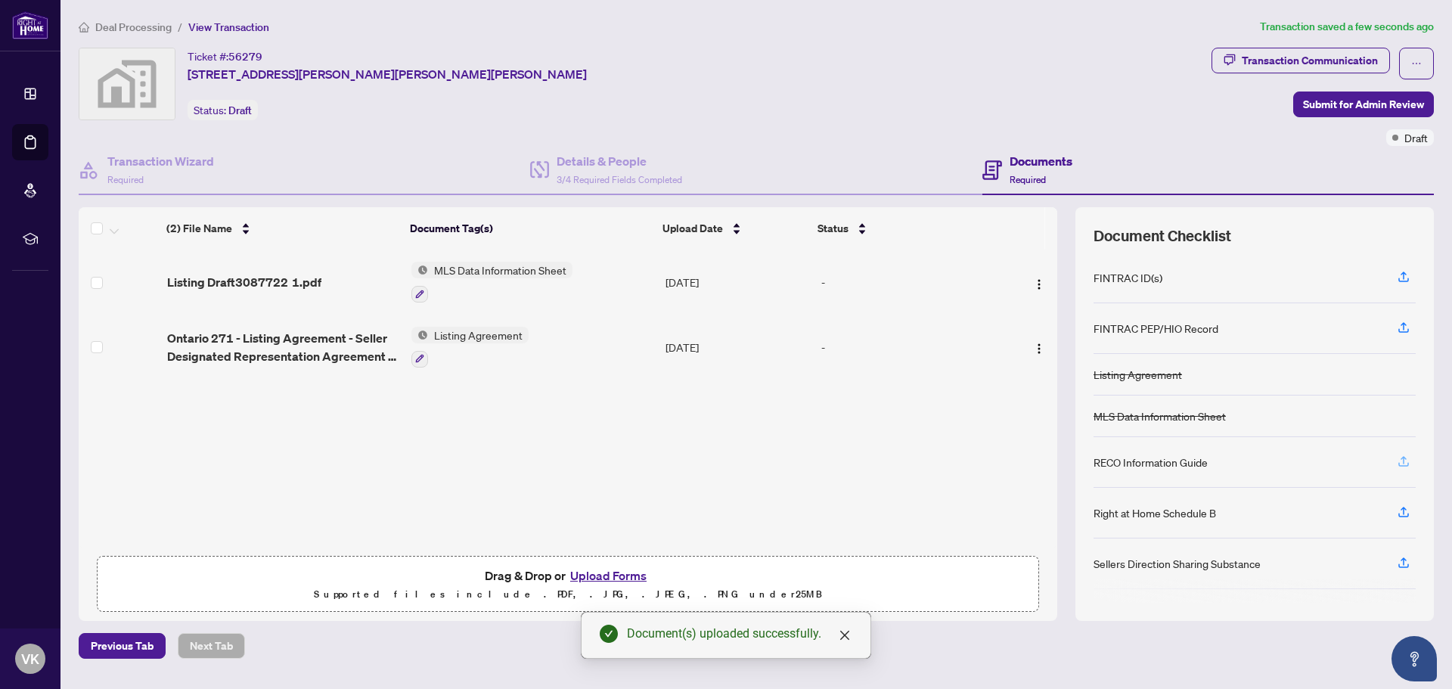
click at [1407, 461] on icon "button" at bounding box center [1404, 462] width 14 height 14
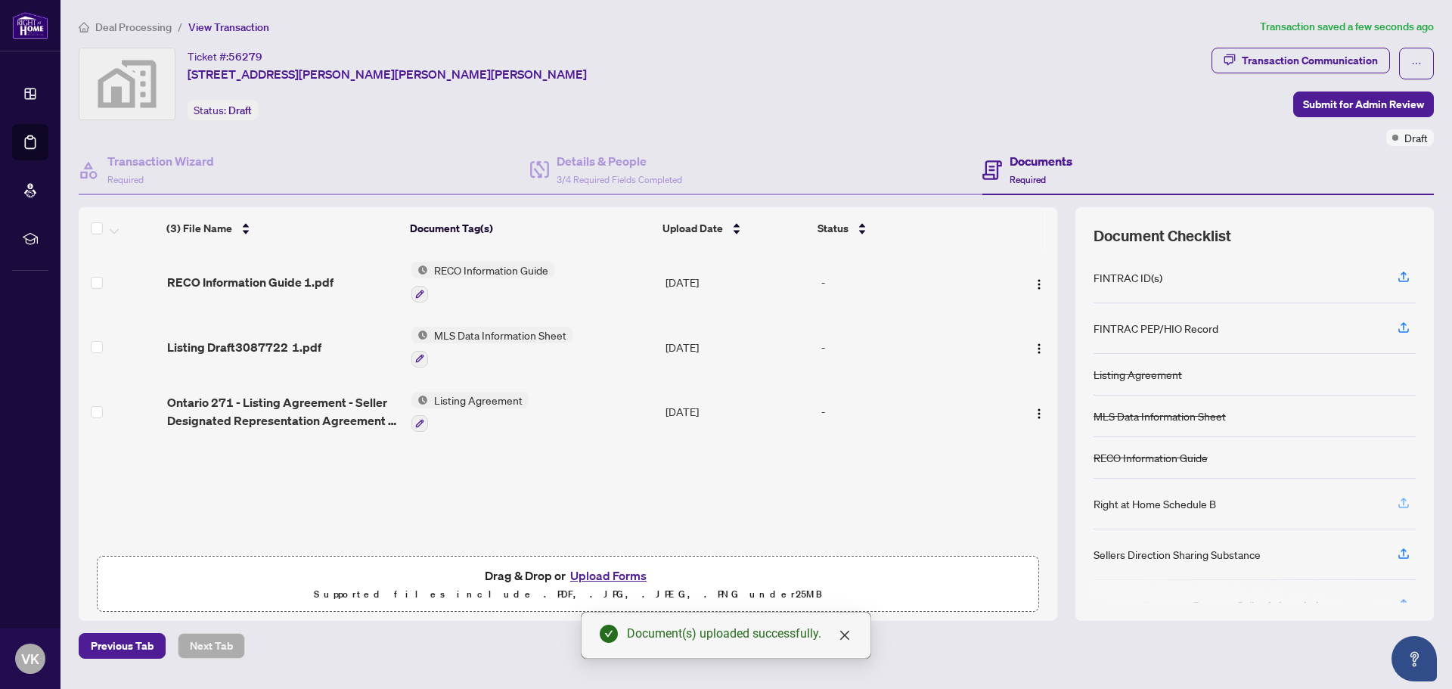
click at [1404, 503] on icon "button" at bounding box center [1404, 503] width 14 height 14
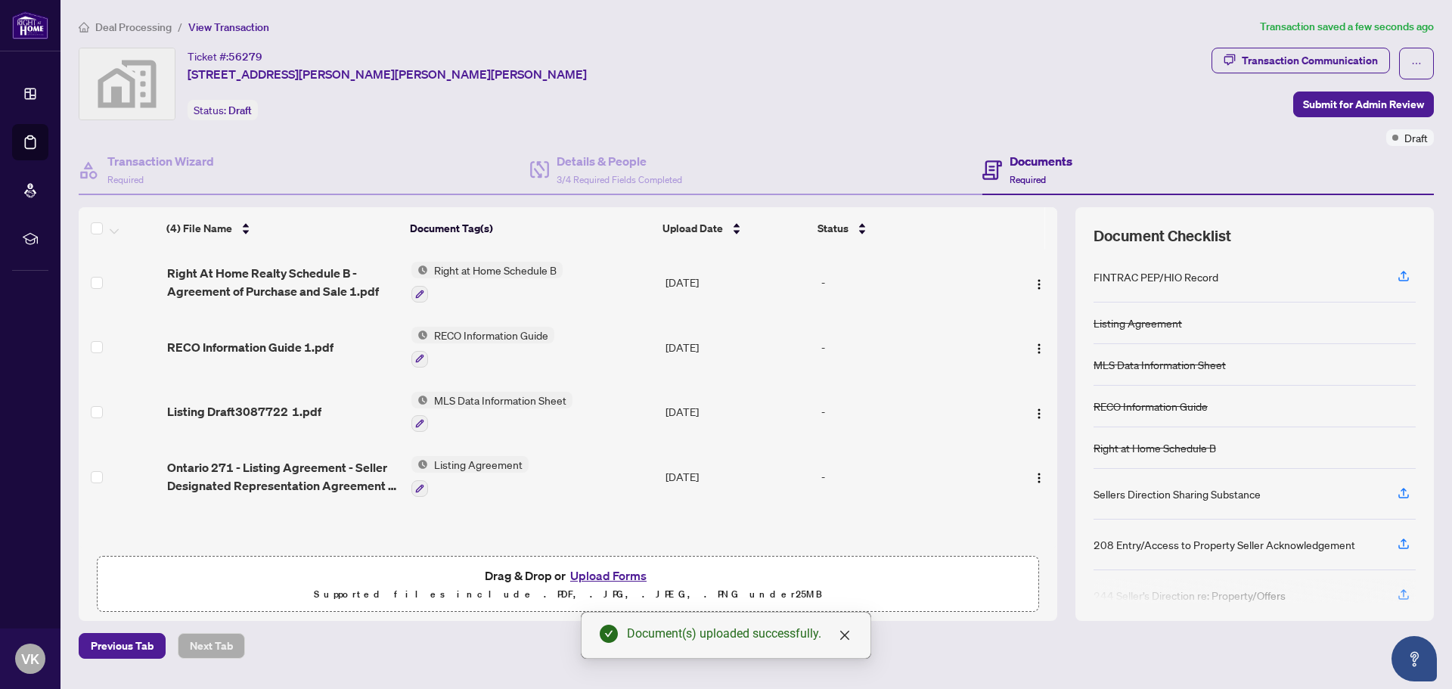
scroll to position [75, 0]
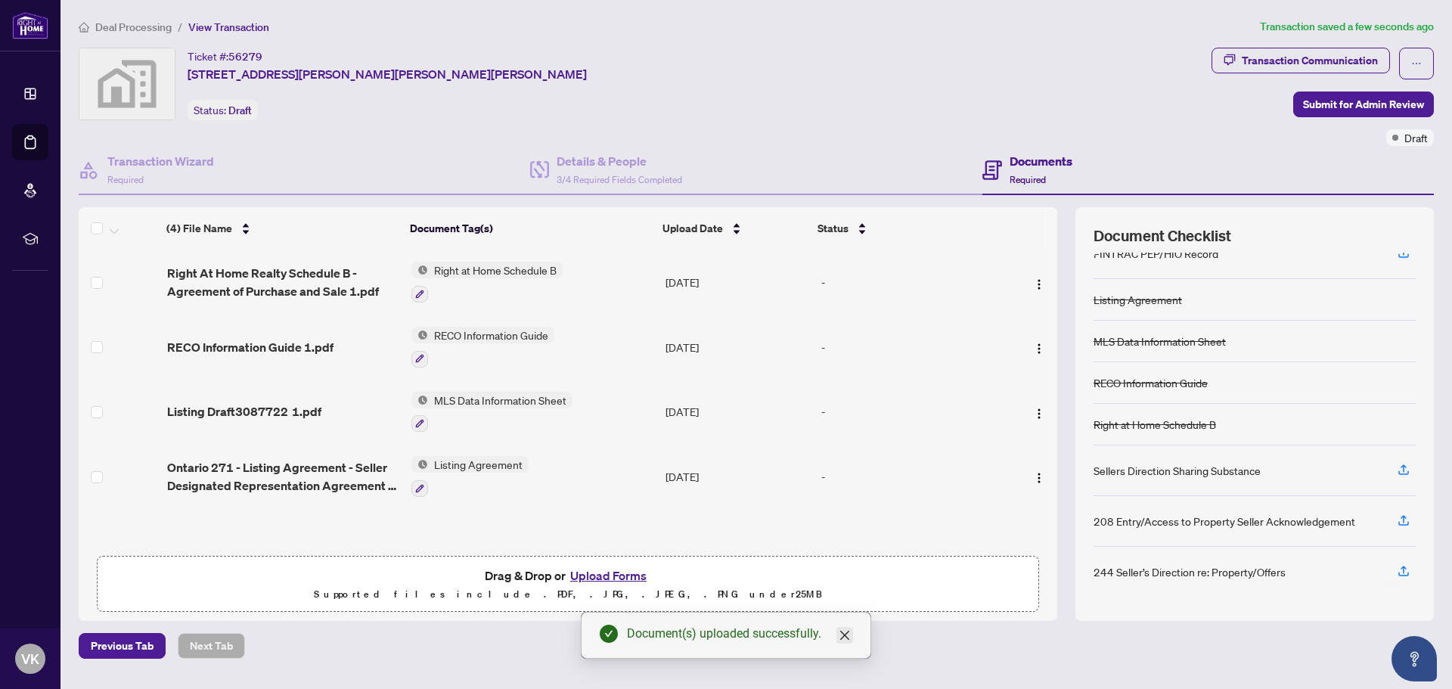
click at [839, 637] on icon "close" at bounding box center [845, 635] width 12 height 12
click at [1364, 105] on span "Submit for Admin Review" at bounding box center [1363, 104] width 121 height 24
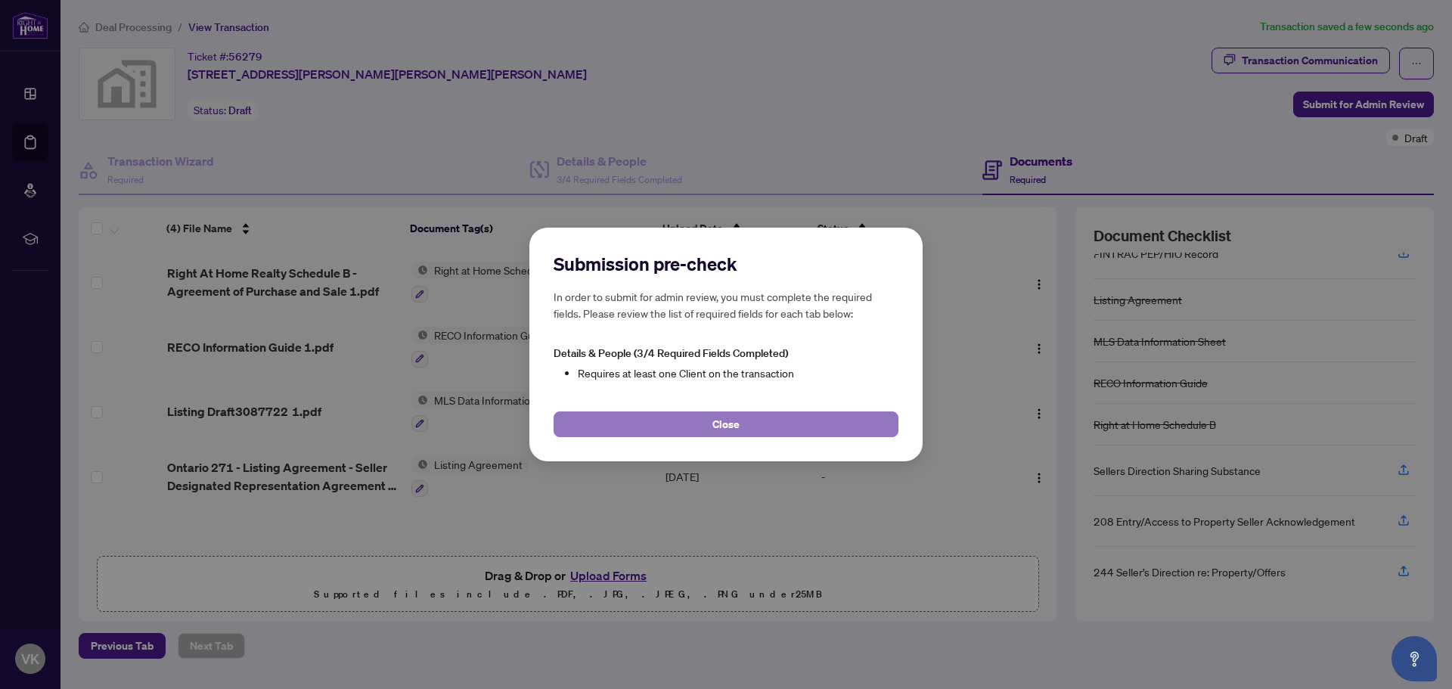
click at [732, 426] on span "Close" at bounding box center [725, 424] width 27 height 24
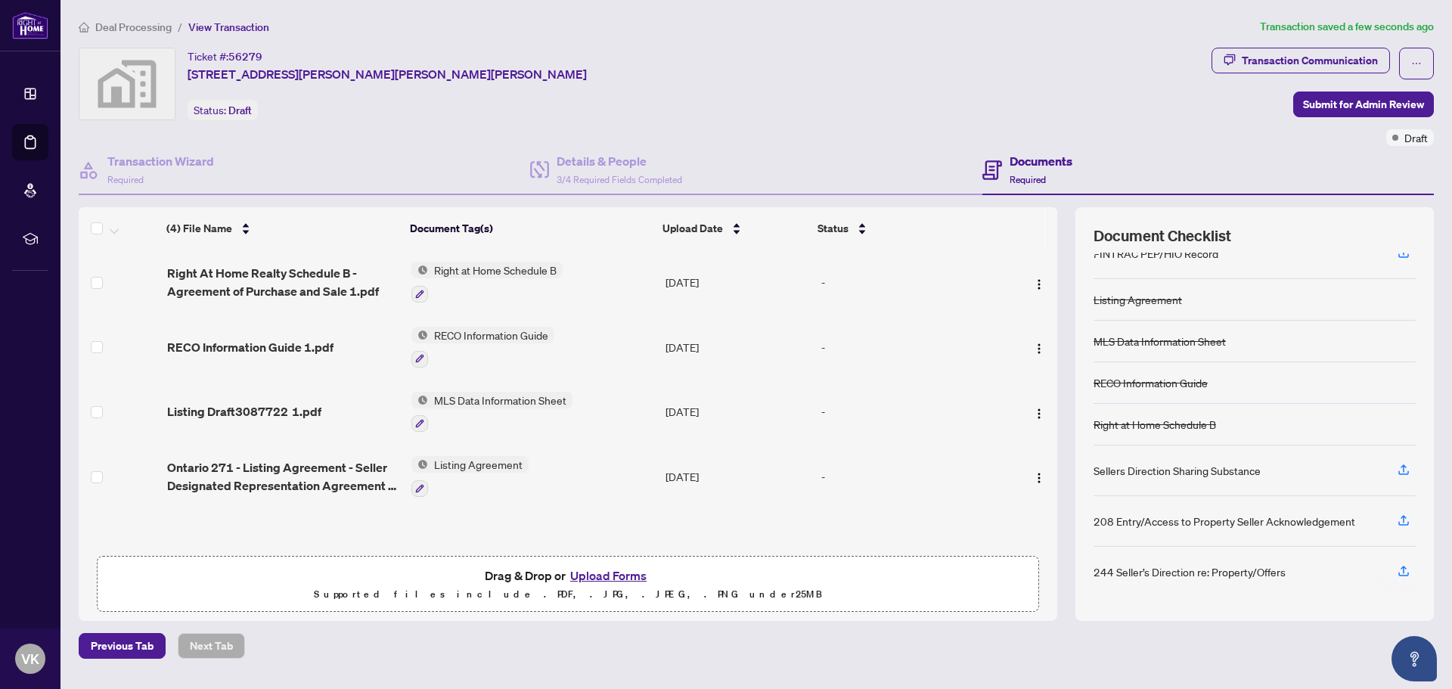
drag, startPoint x: 1408, startPoint y: 656, endPoint x: 1135, endPoint y: 653, distance: 273.0
click at [1122, 659] on body "Dashboard Deal Processing Mortgage Referrals rLearning VK [PERSON_NAME]-Roudi […" at bounding box center [726, 344] width 1452 height 689
click at [301, 648] on div "Previous Tab Next Tab" at bounding box center [756, 646] width 1355 height 26
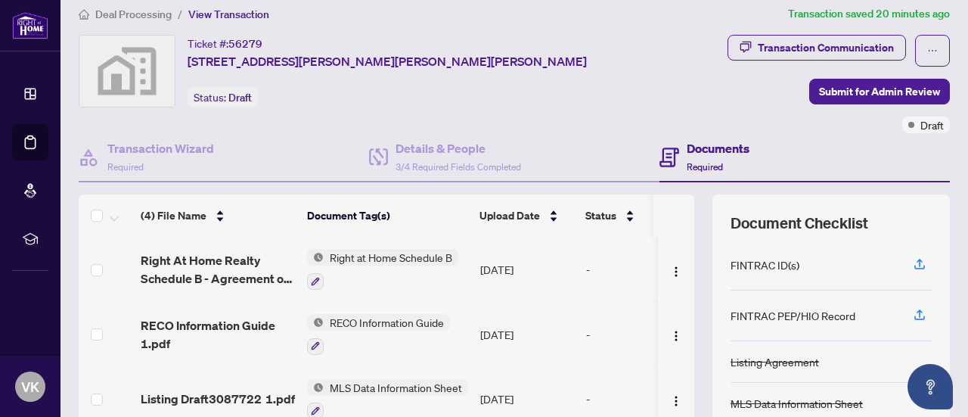
scroll to position [0, 0]
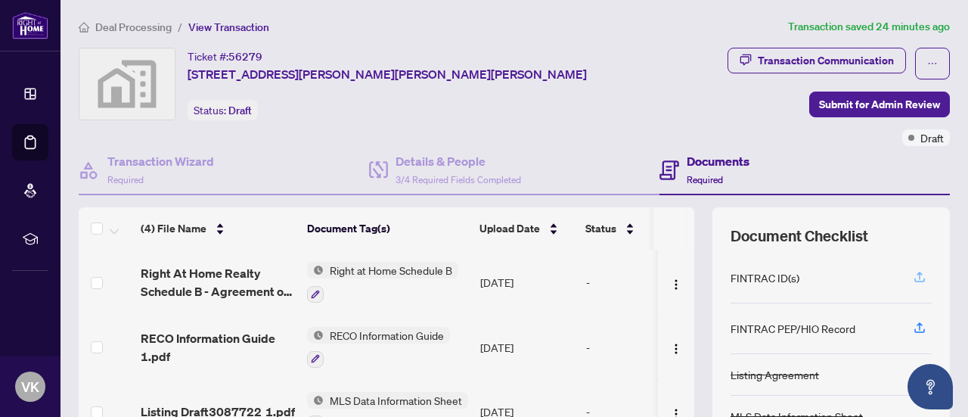
click at [917, 277] on icon "button" at bounding box center [920, 276] width 6 height 8
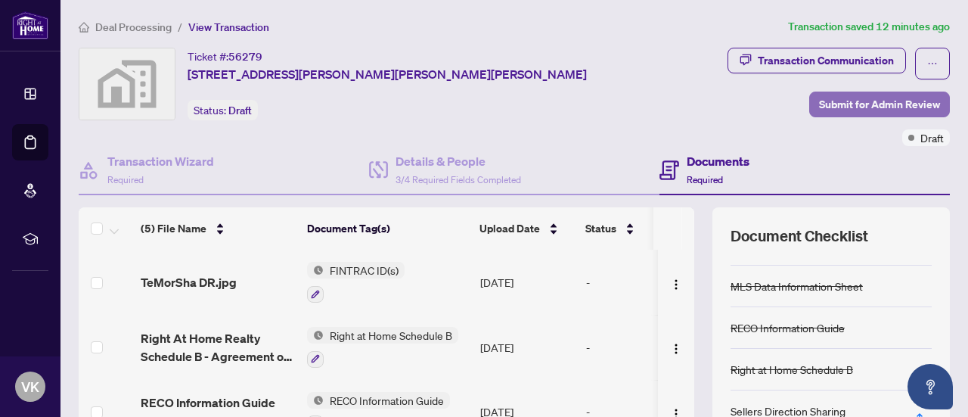
click at [864, 100] on span "Submit for Admin Review" at bounding box center [879, 104] width 121 height 24
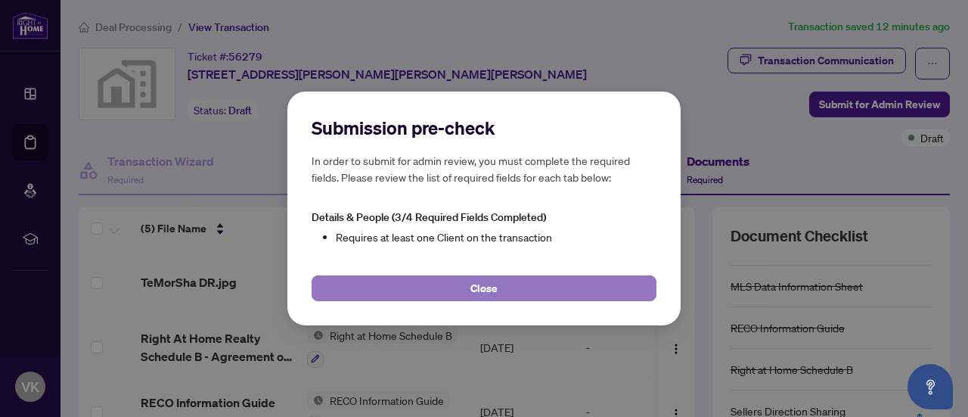
click at [473, 287] on span "Close" at bounding box center [483, 288] width 27 height 24
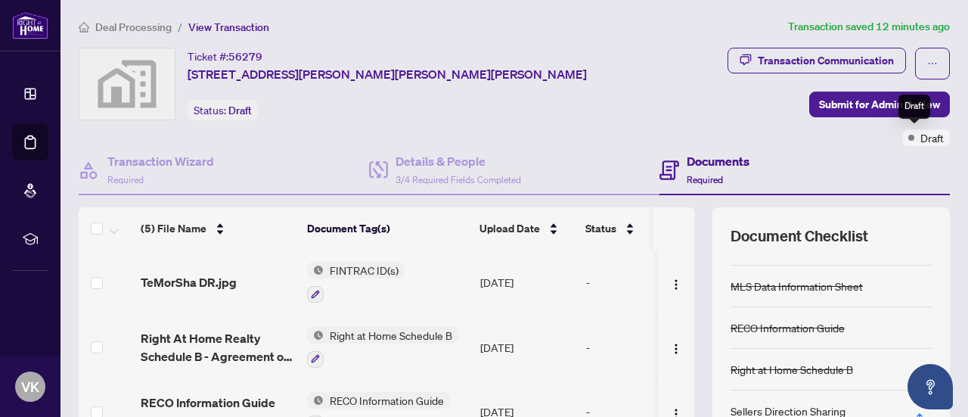
click at [920, 142] on span "Draft" at bounding box center [931, 137] width 23 height 17
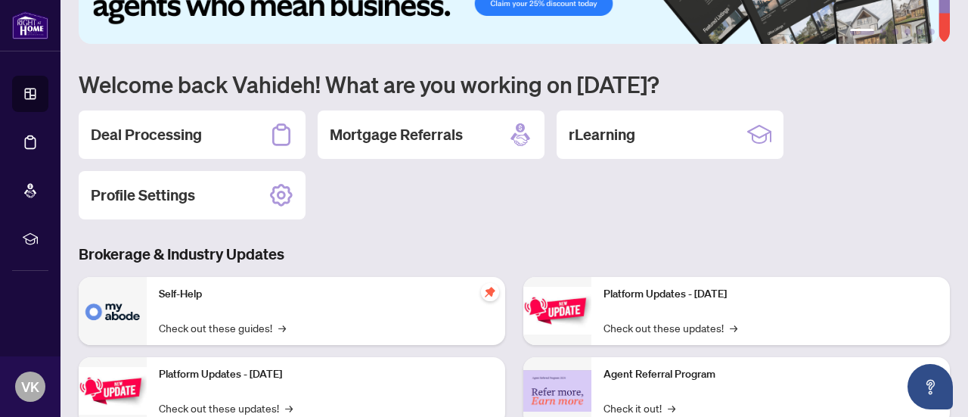
scroll to position [151, 0]
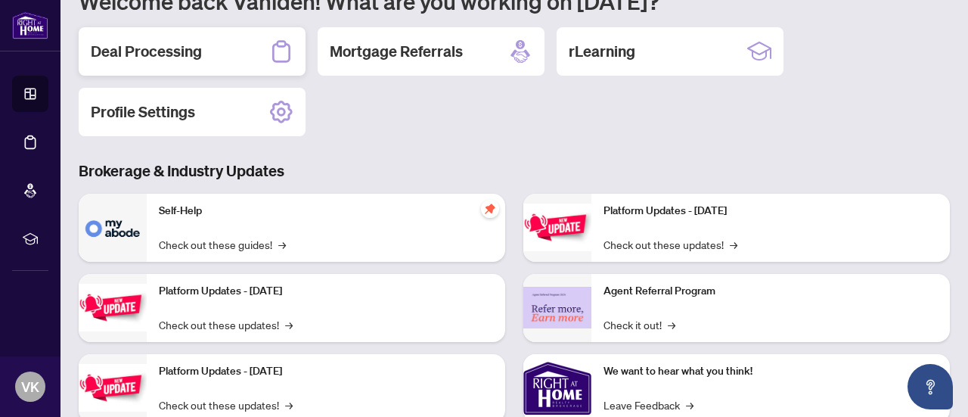
click at [138, 49] on h2 "Deal Processing" at bounding box center [146, 51] width 111 height 21
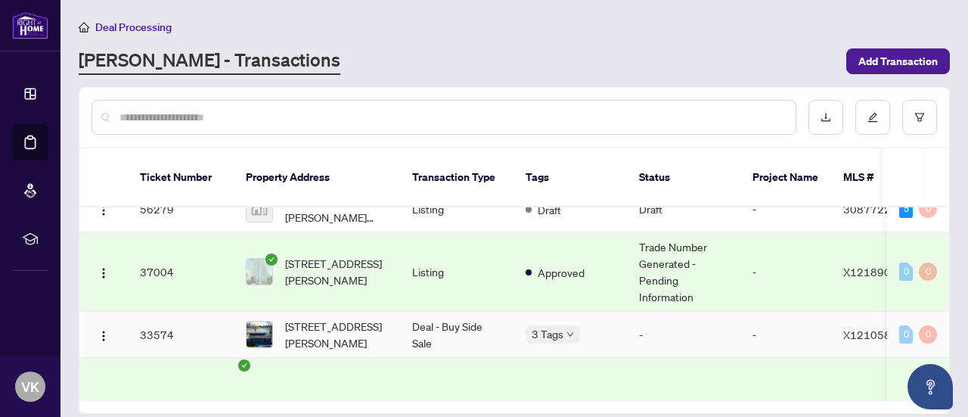
scroll to position [141, 0]
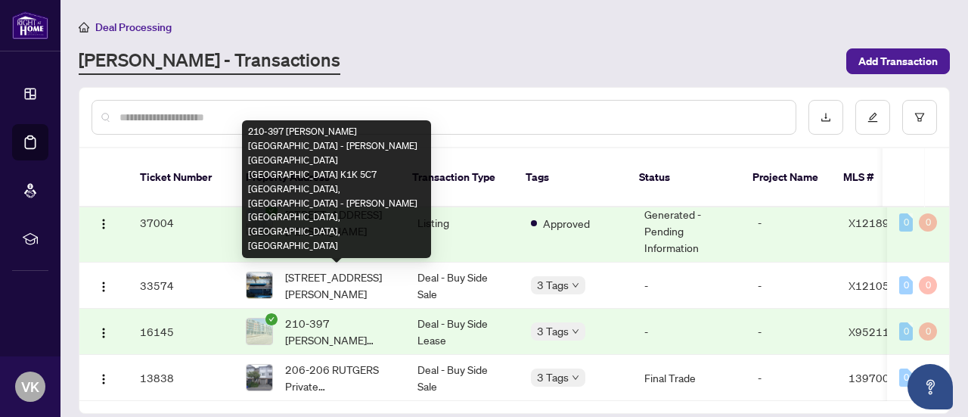
click at [318, 315] on span "210-397 [PERSON_NAME][GEOGRAPHIC_DATA] - [PERSON_NAME][GEOGRAPHIC_DATA] [GEOGRA…" at bounding box center [339, 331] width 108 height 33
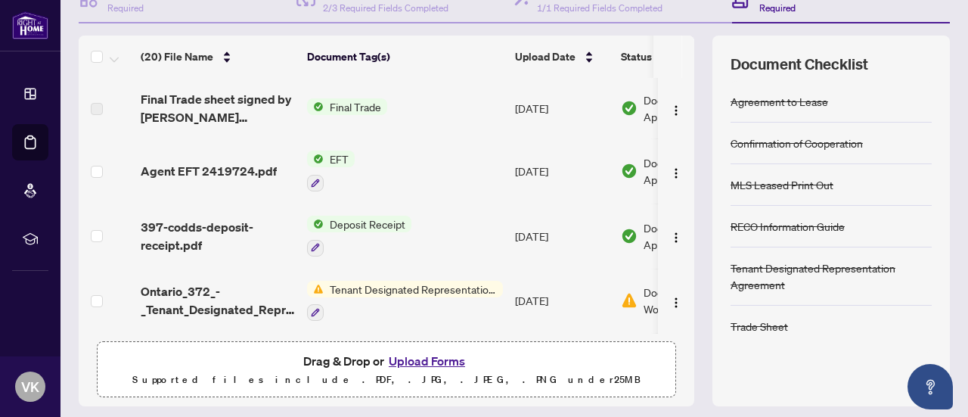
scroll to position [209, 0]
click at [350, 104] on span "Final Trade" at bounding box center [356, 105] width 64 height 17
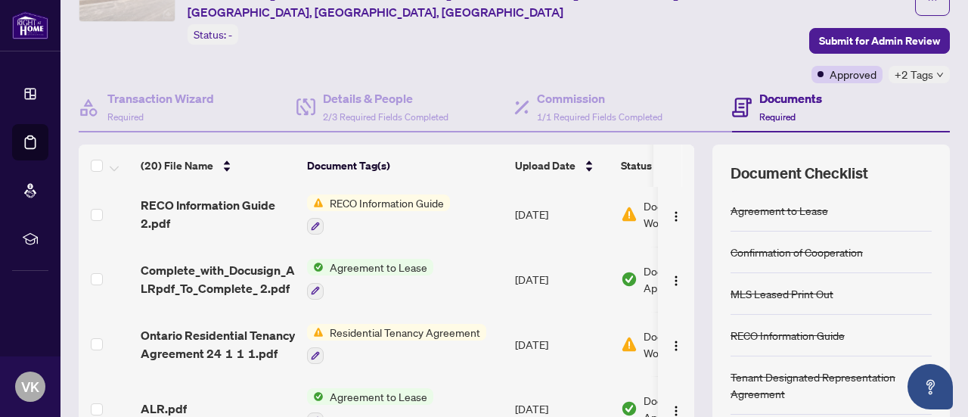
scroll to position [1031, 0]
